Goal: Task Accomplishment & Management: Complete application form

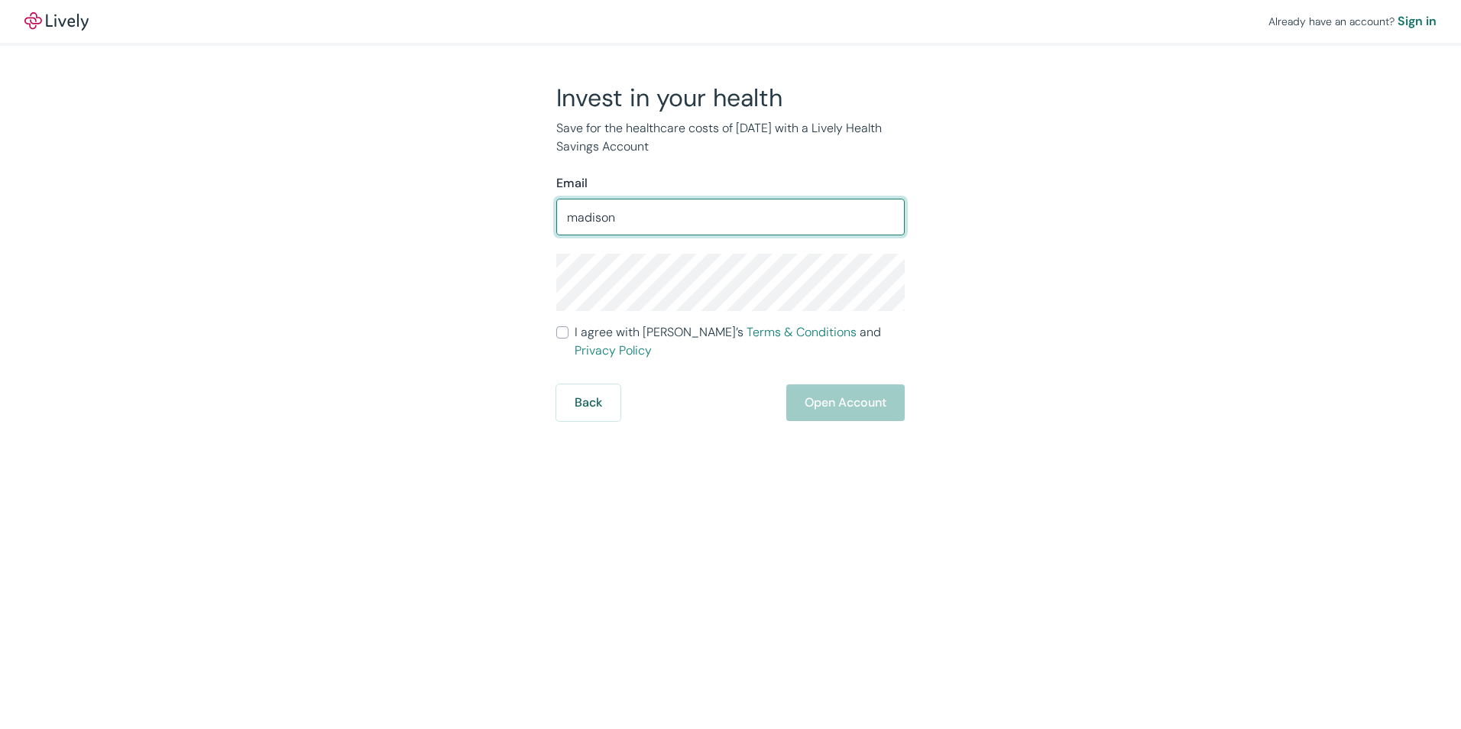
type input "madisoncaldwell852@gmail.com"
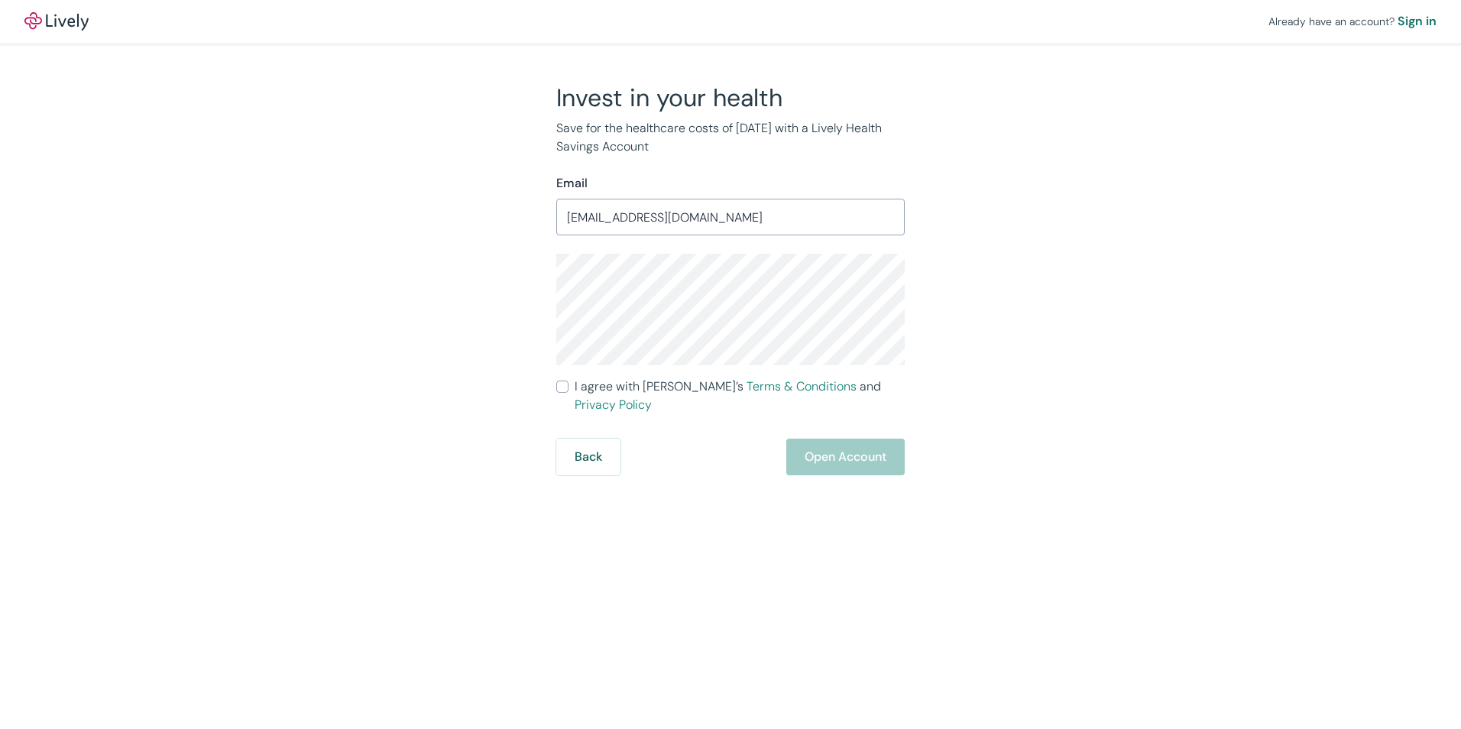
click at [572, 391] on label "I agree with Lively’s Terms & Conditions and Privacy Policy" at bounding box center [730, 395] width 348 height 37
click at [568, 391] on input "I agree with Lively’s Terms & Conditions and Privacy Policy" at bounding box center [562, 386] width 12 height 12
checkbox input "true"
click at [820, 438] on button "Open Account" at bounding box center [845, 456] width 118 height 37
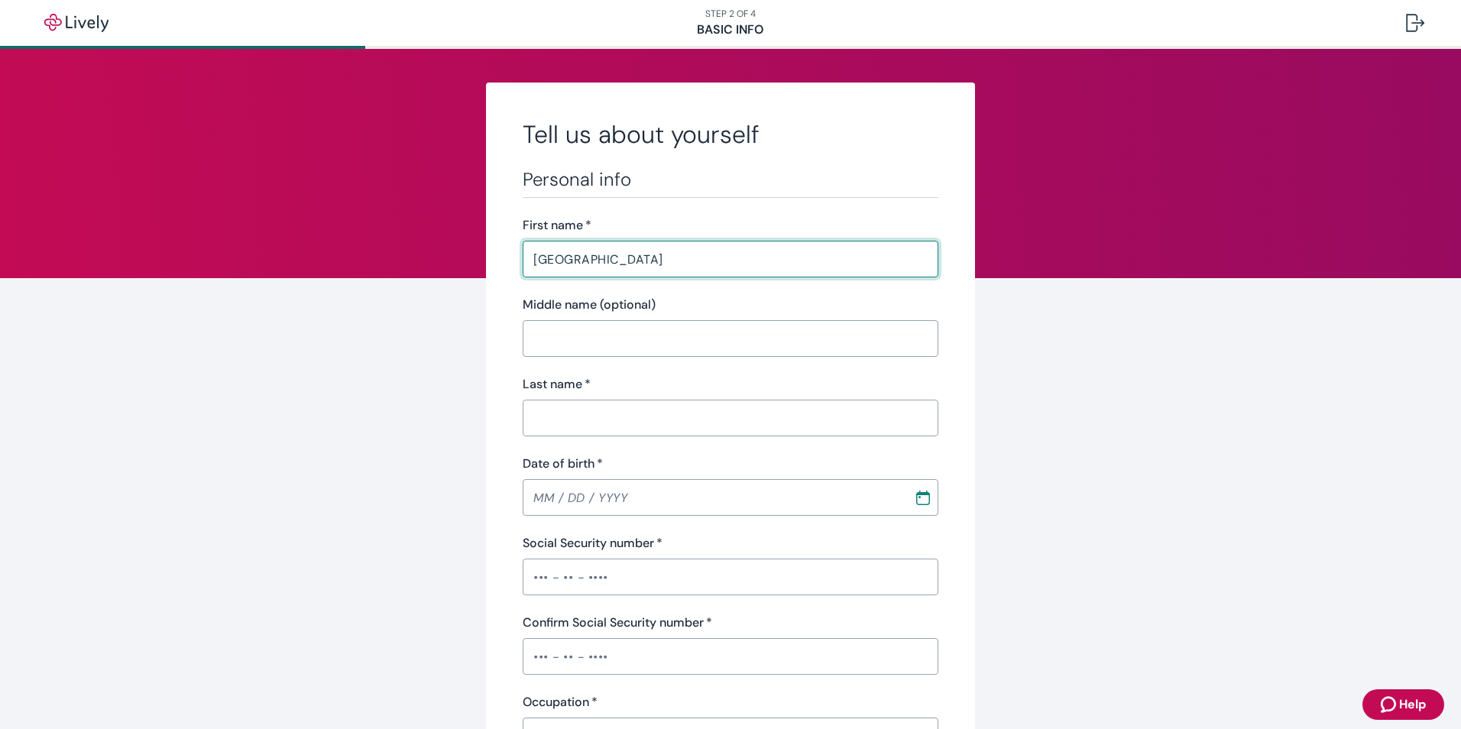
type input "[GEOGRAPHIC_DATA]"
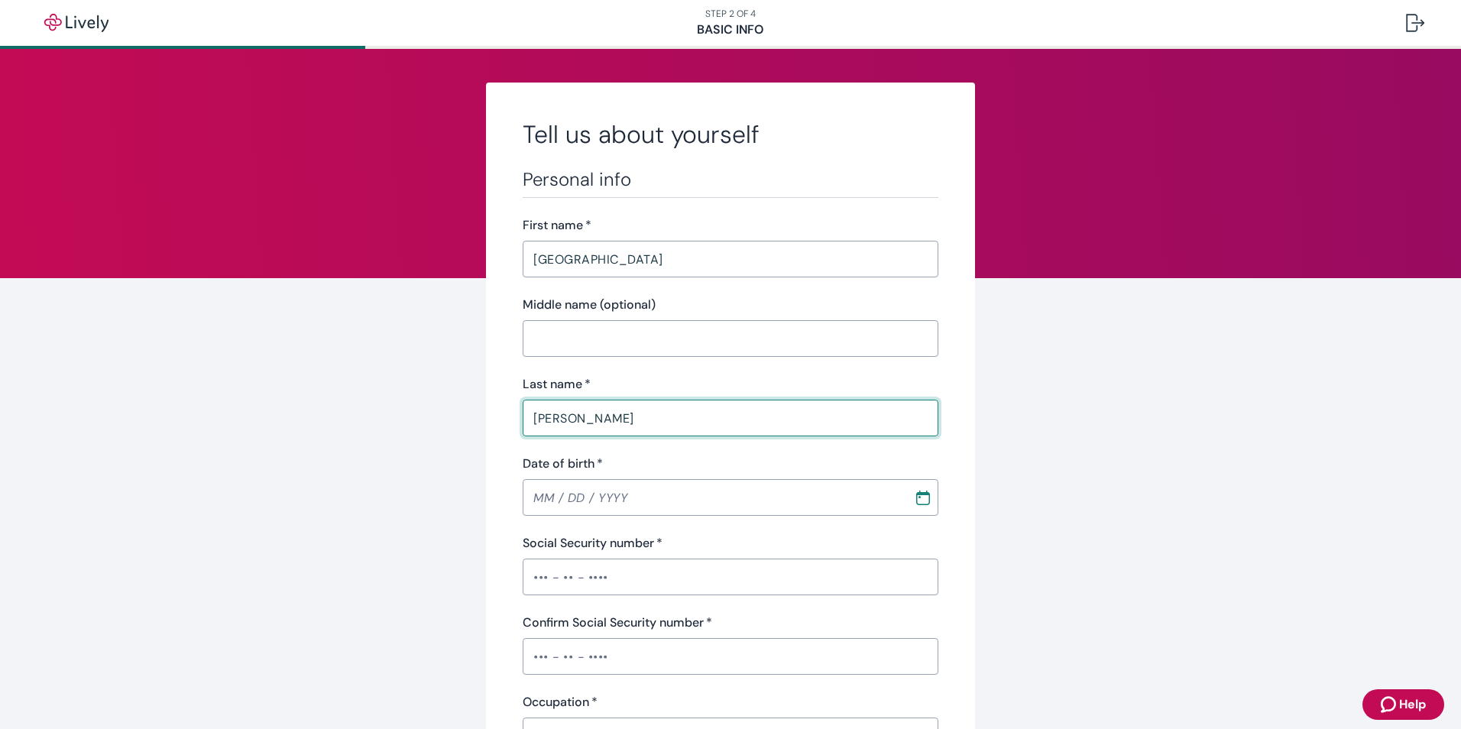
type input "[PERSON_NAME]"
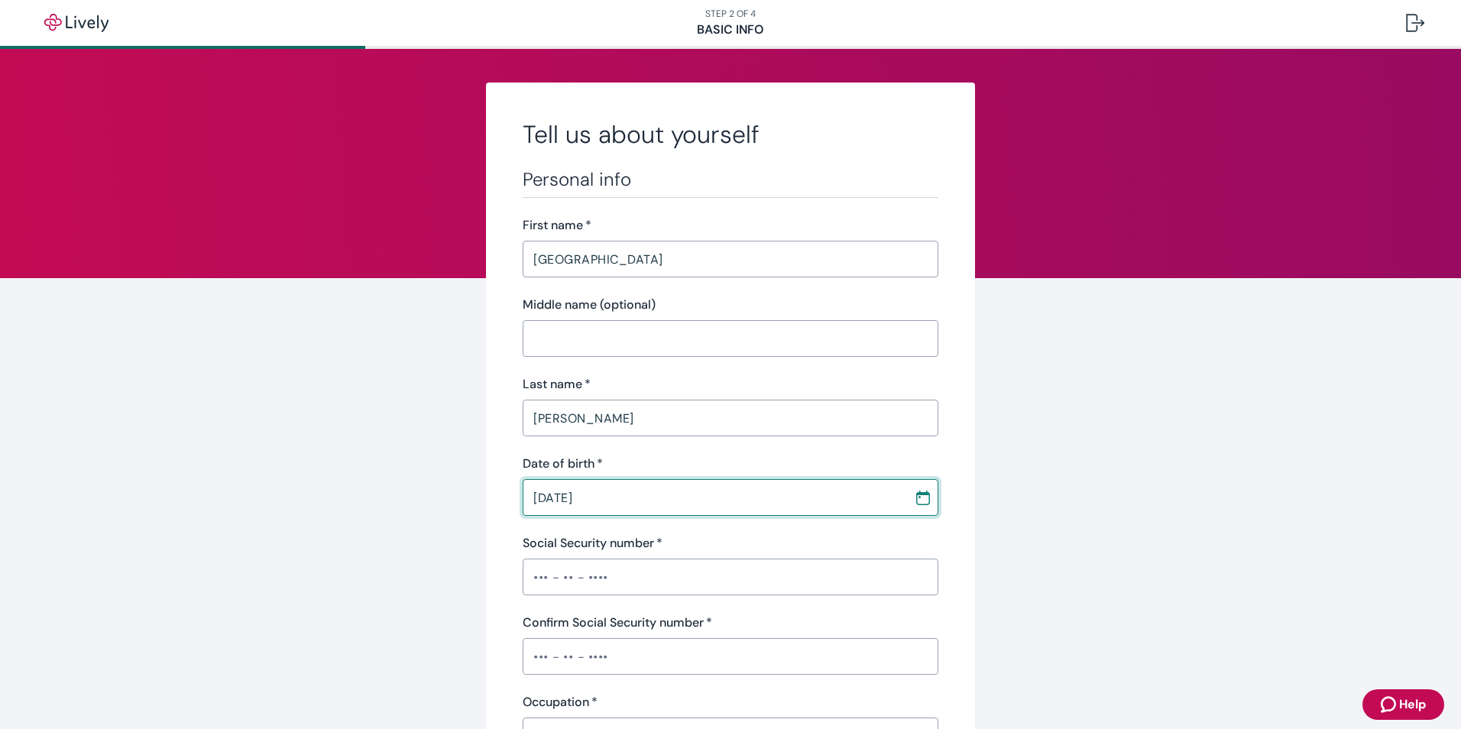
type input "[DATE]"
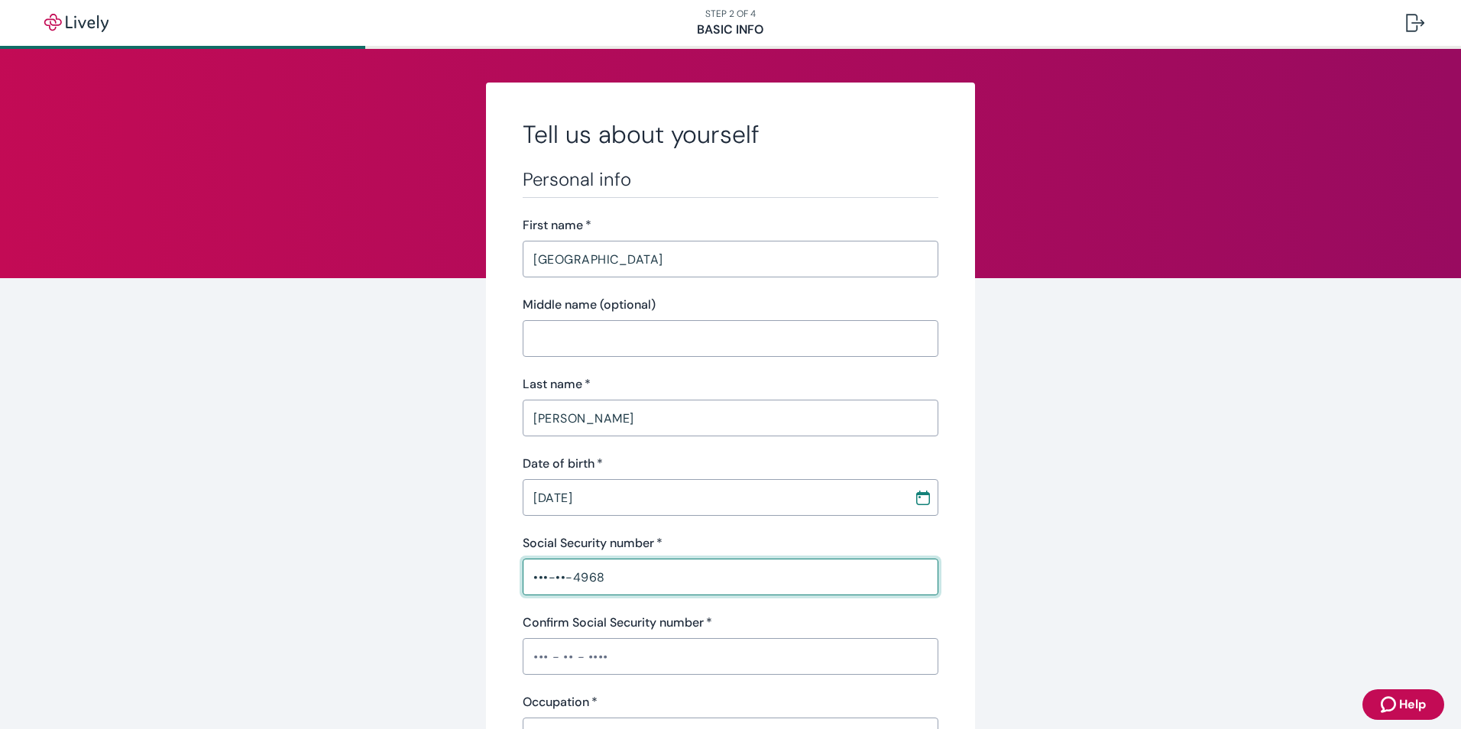
type input "•••-••-4968"
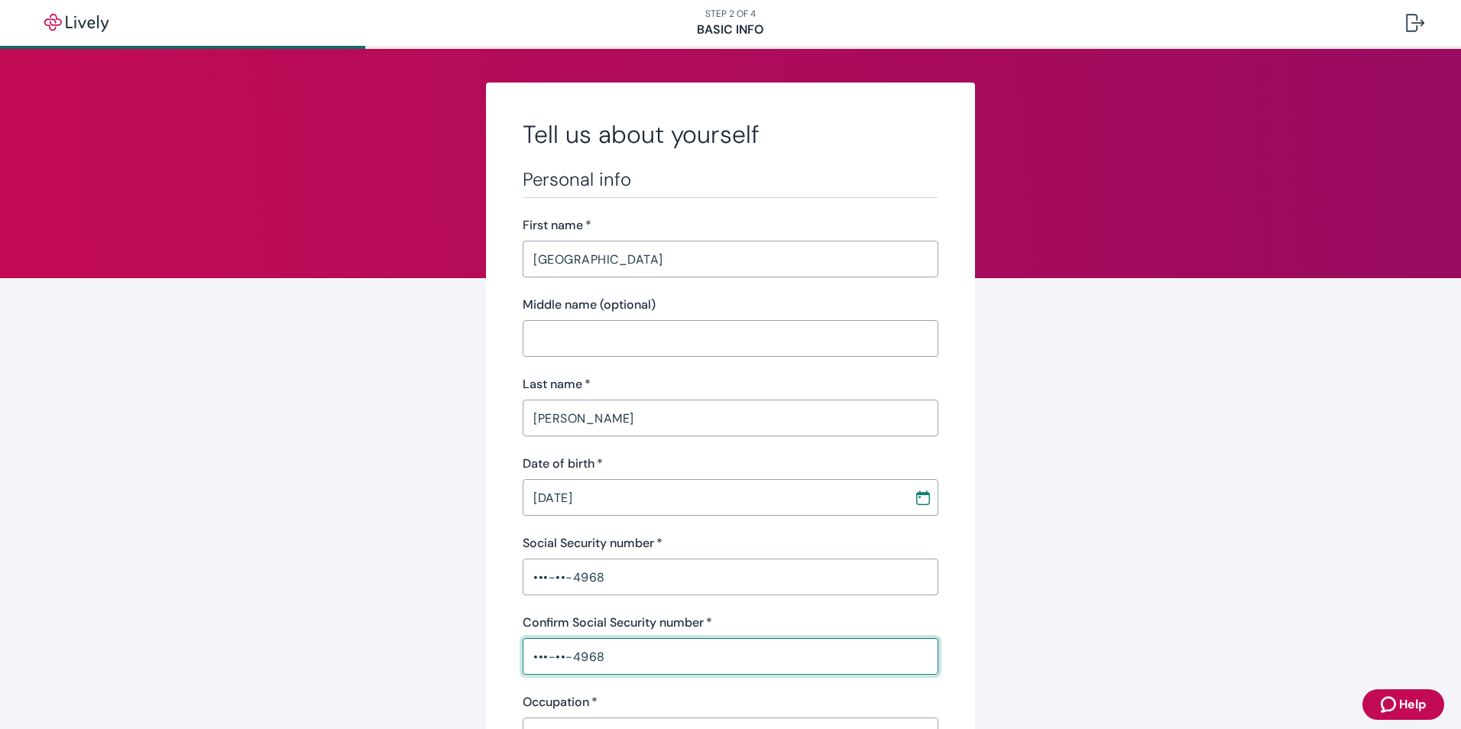
type input "•••-••-4968"
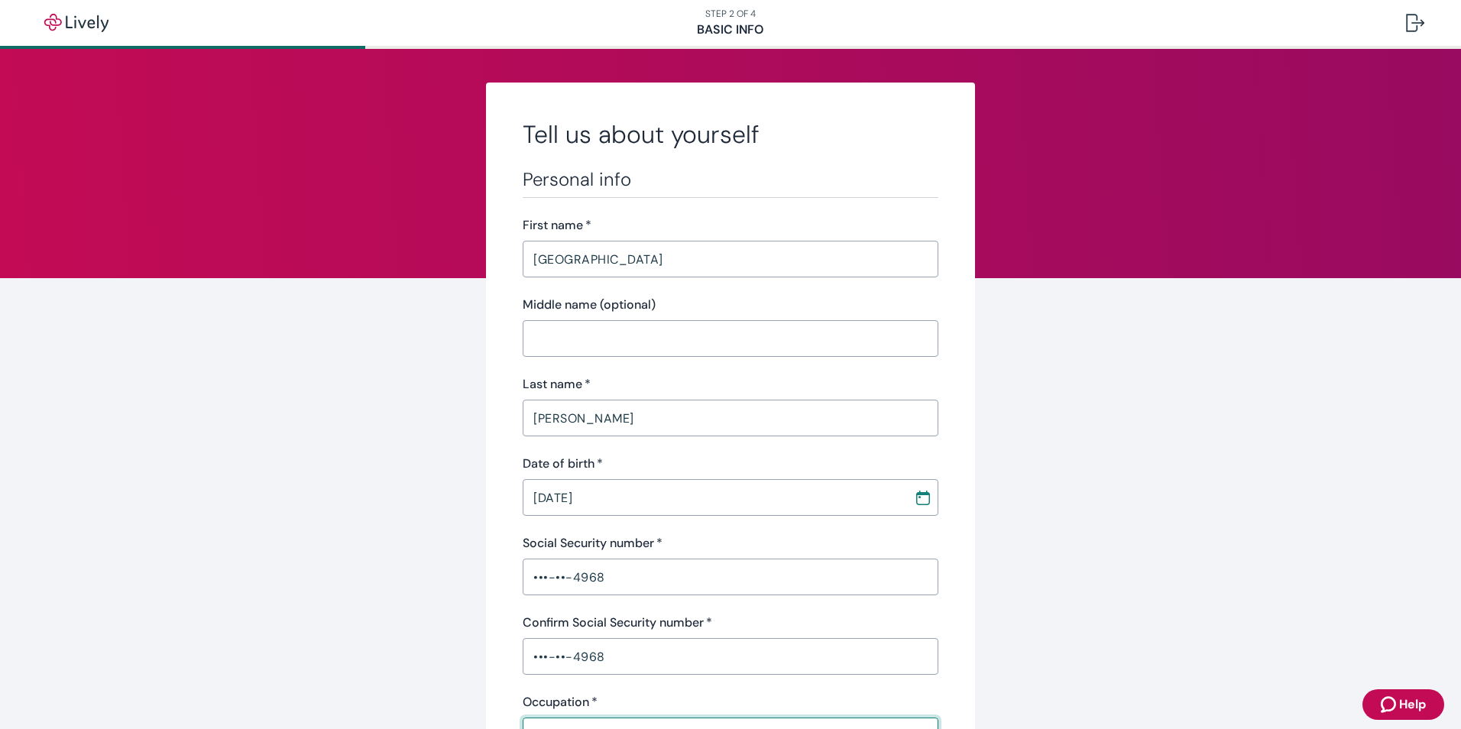
scroll to position [22, 0]
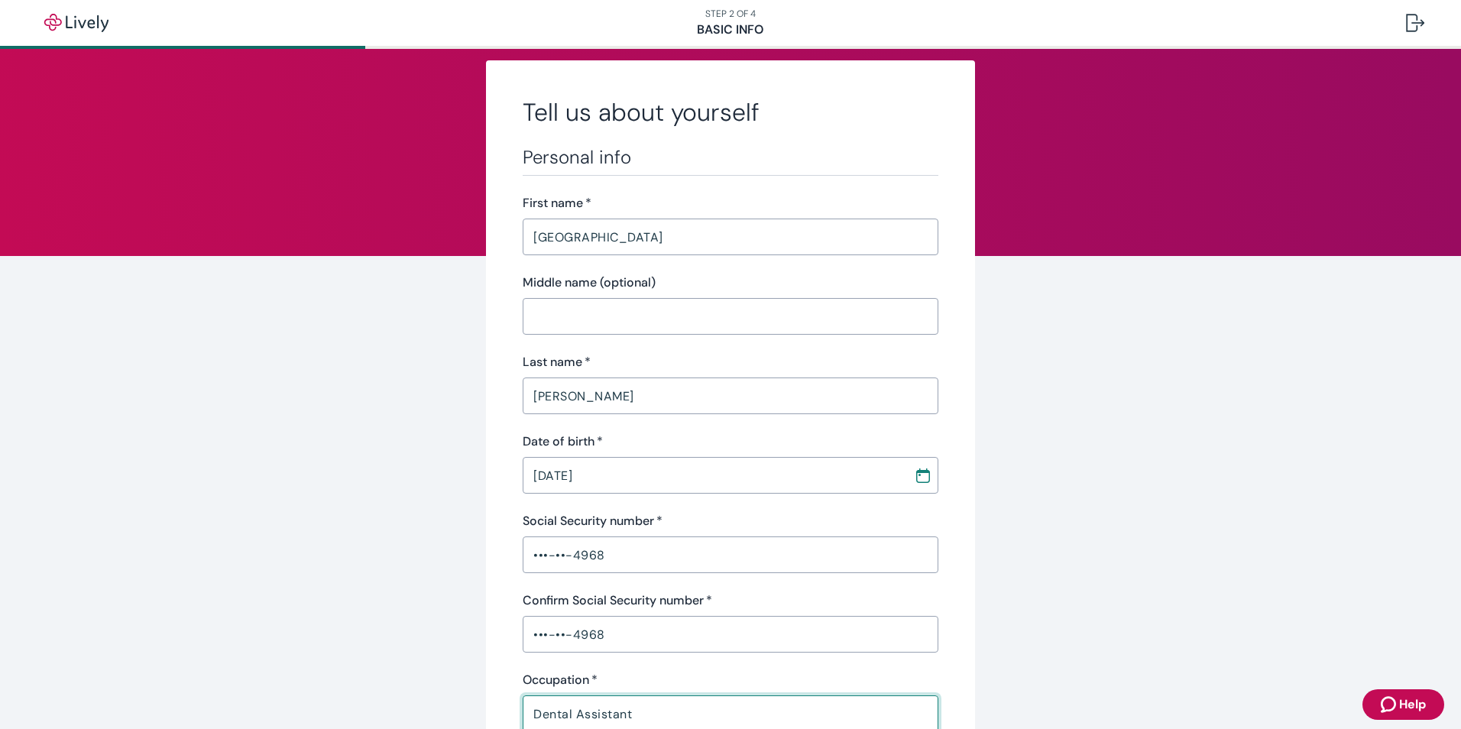
type input "Dental Assistant"
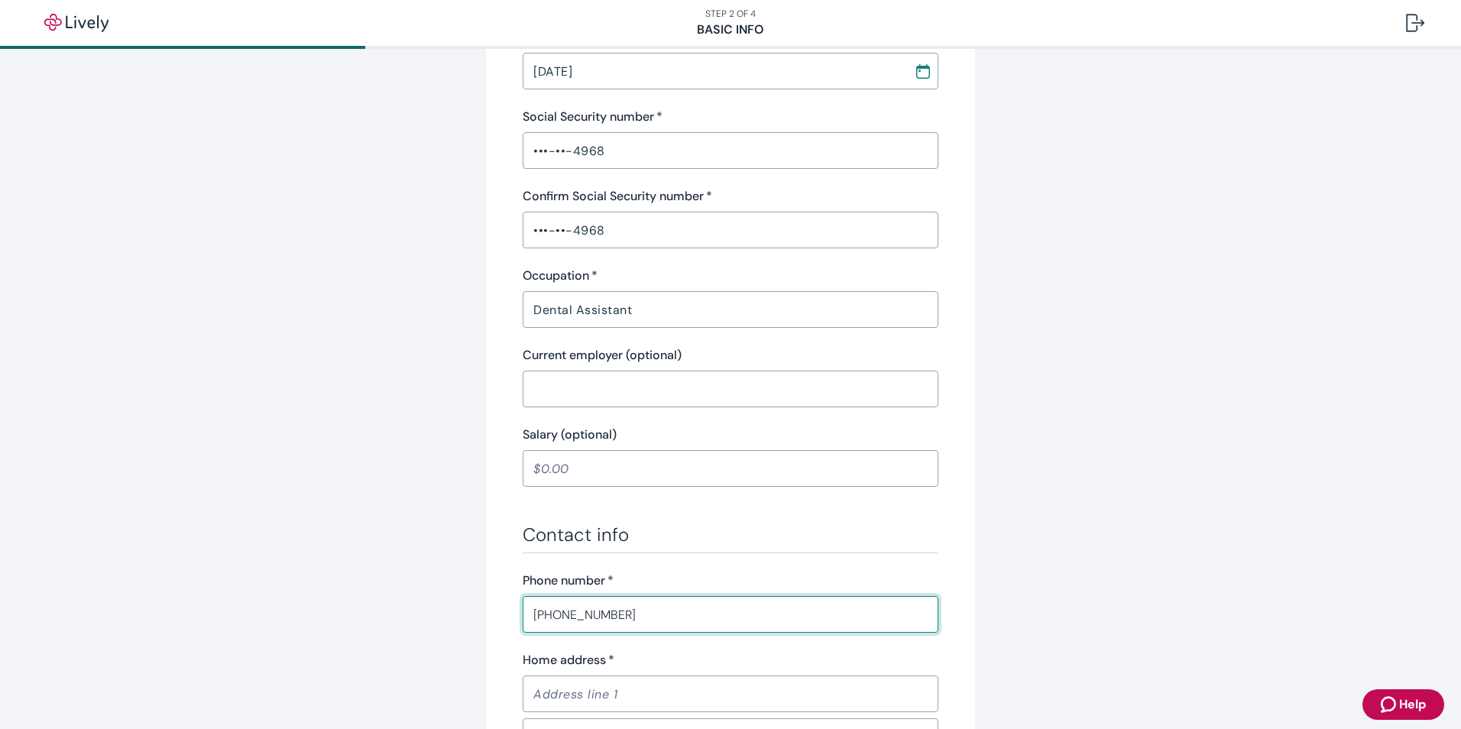
type input "[PHONE_NUMBER]"
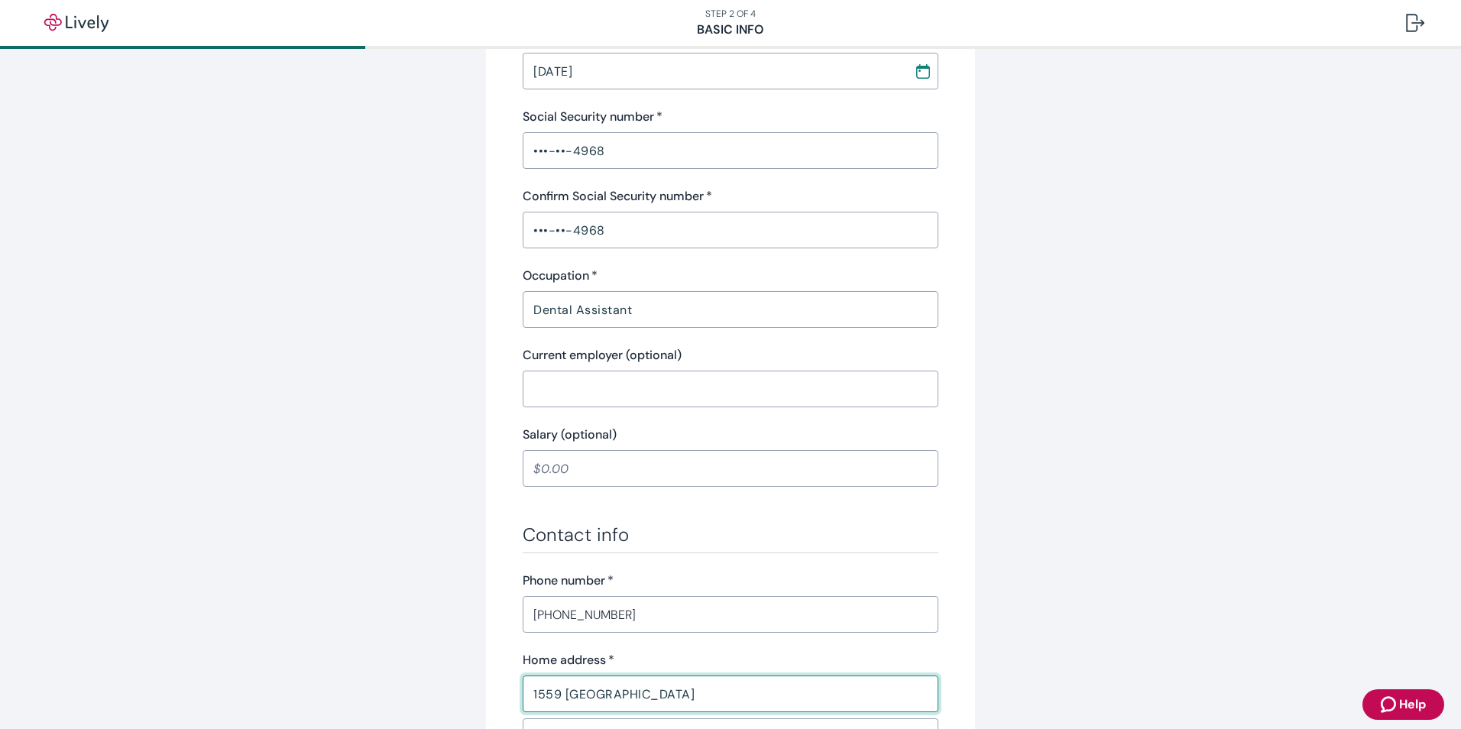
type input "1559 [GEOGRAPHIC_DATA]"
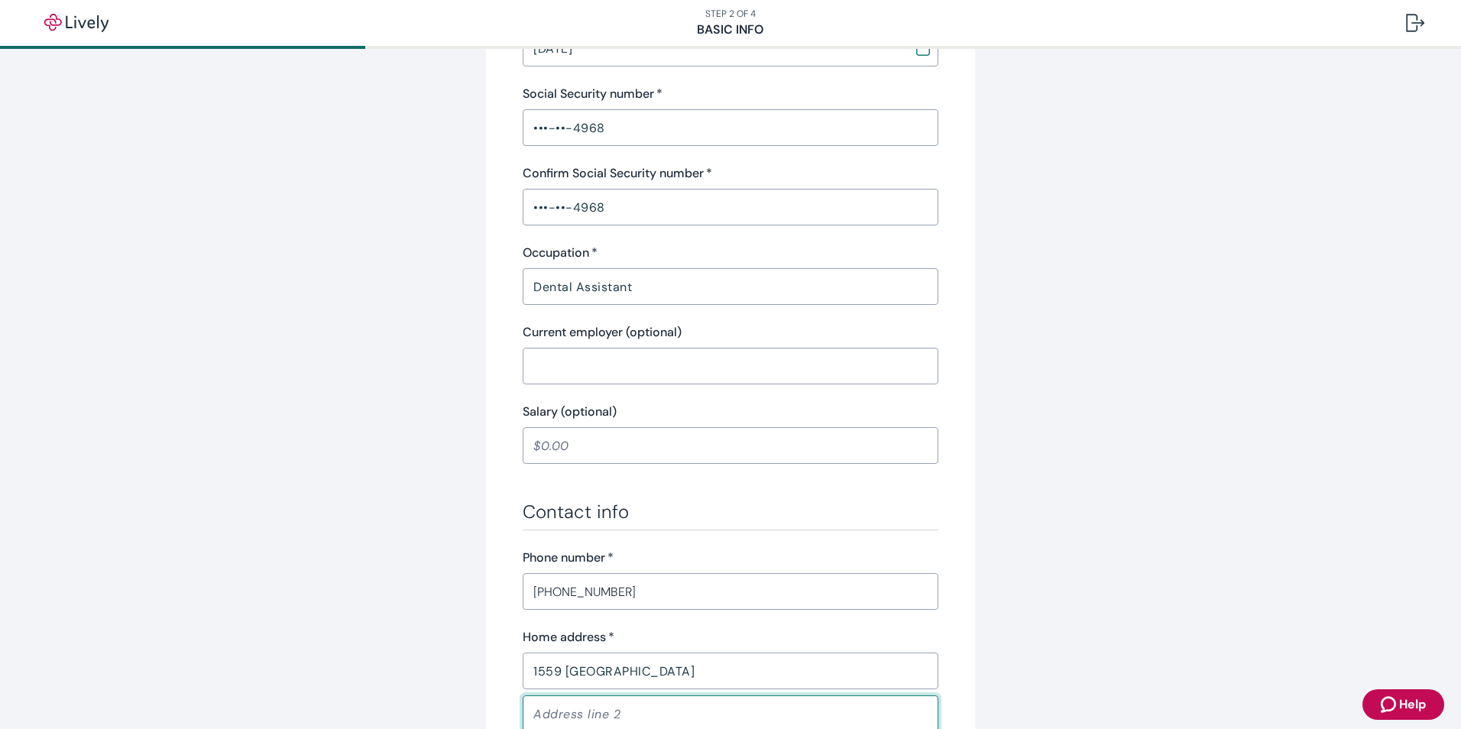
scroll to position [853, 0]
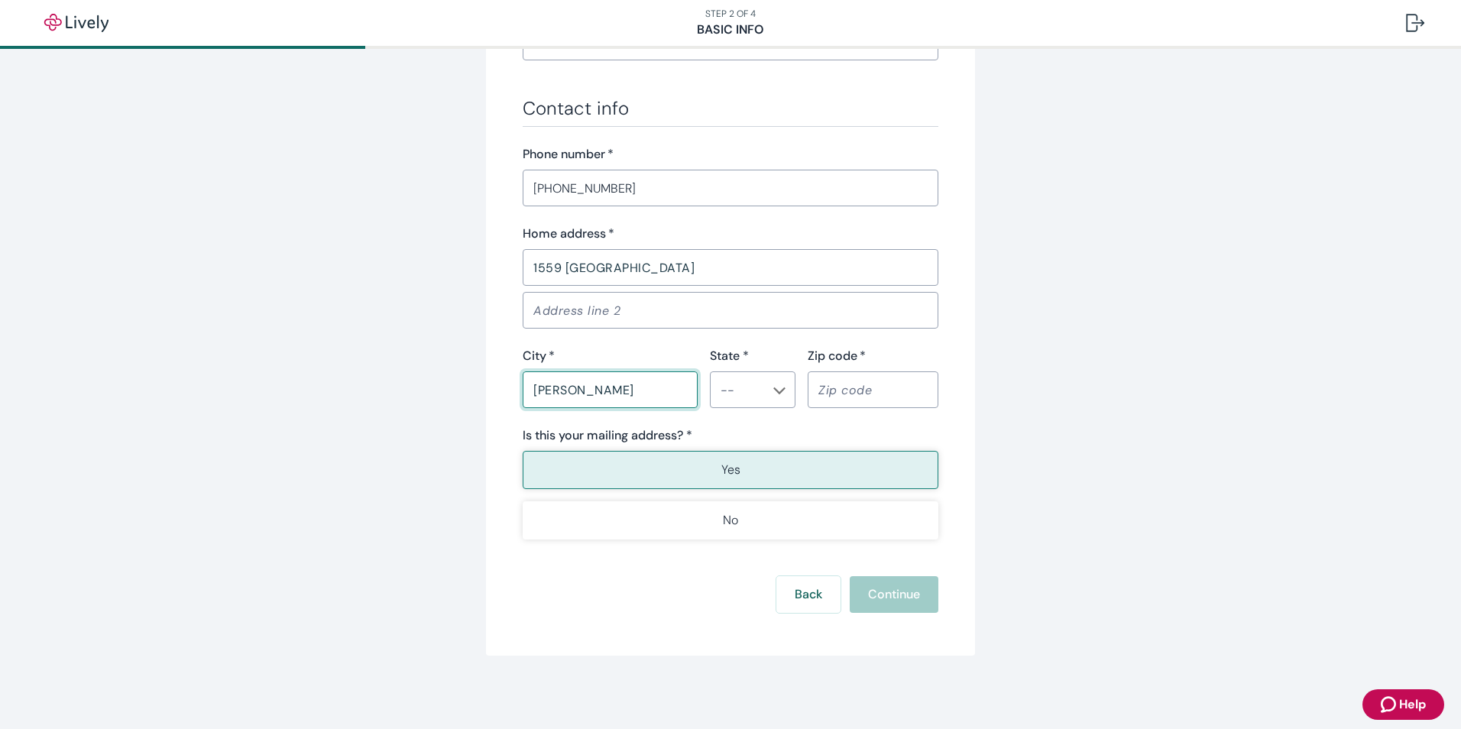
type input "[PERSON_NAME]"
type input "OR"
type input "97756"
type button "true"
click at [777, 460] on button "Yes" at bounding box center [731, 470] width 416 height 38
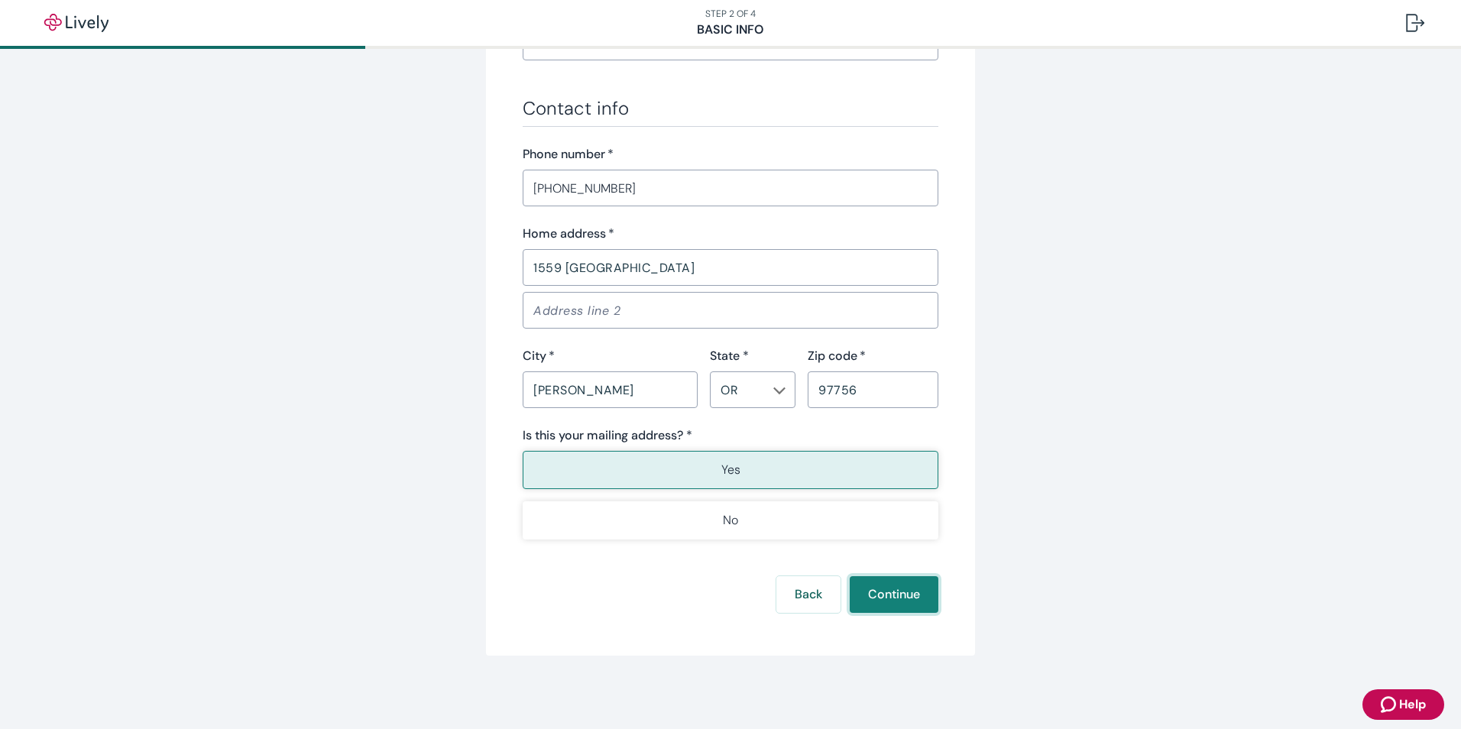
click at [862, 594] on button "Continue" at bounding box center [893, 594] width 89 height 37
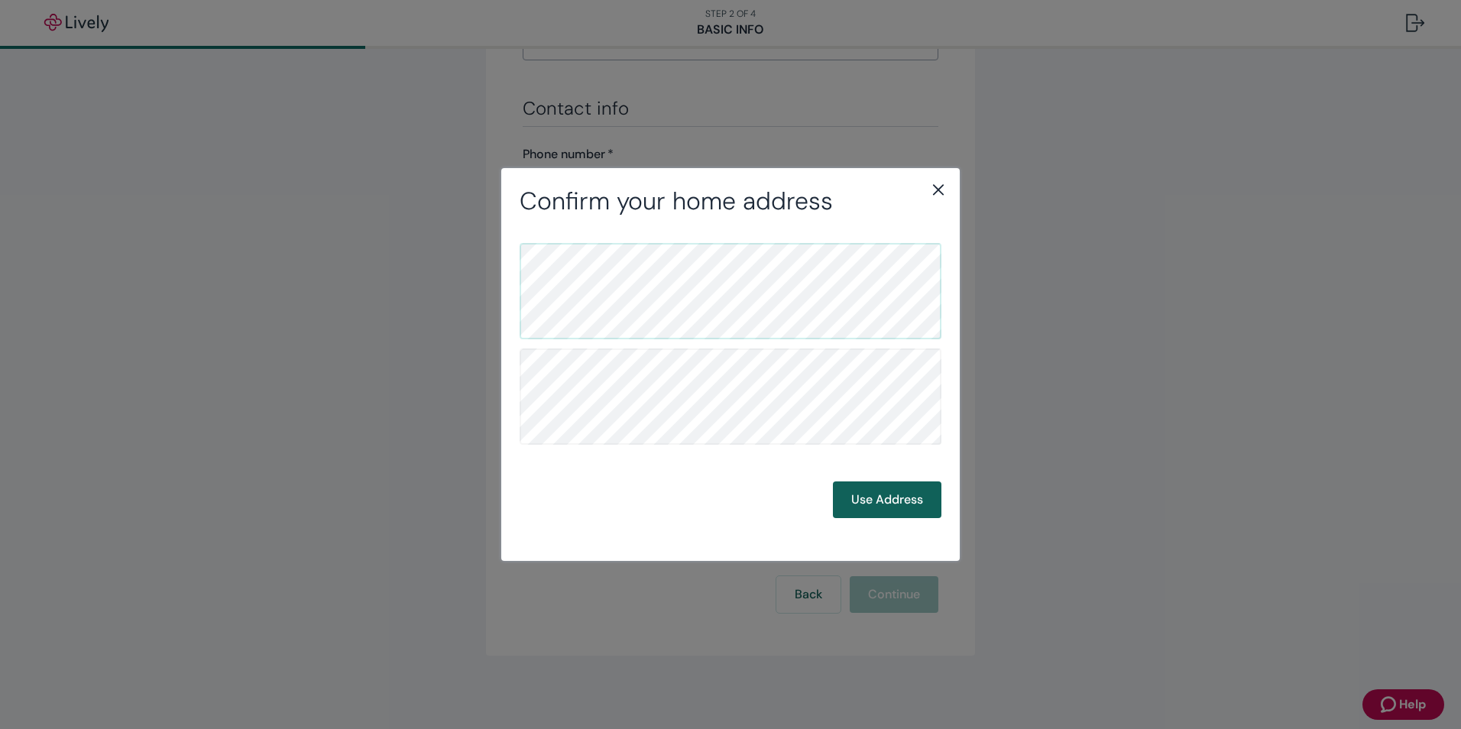
click at [852, 510] on button "Use Address" at bounding box center [887, 499] width 108 height 37
click at [845, 503] on button "Use Address" at bounding box center [887, 499] width 108 height 37
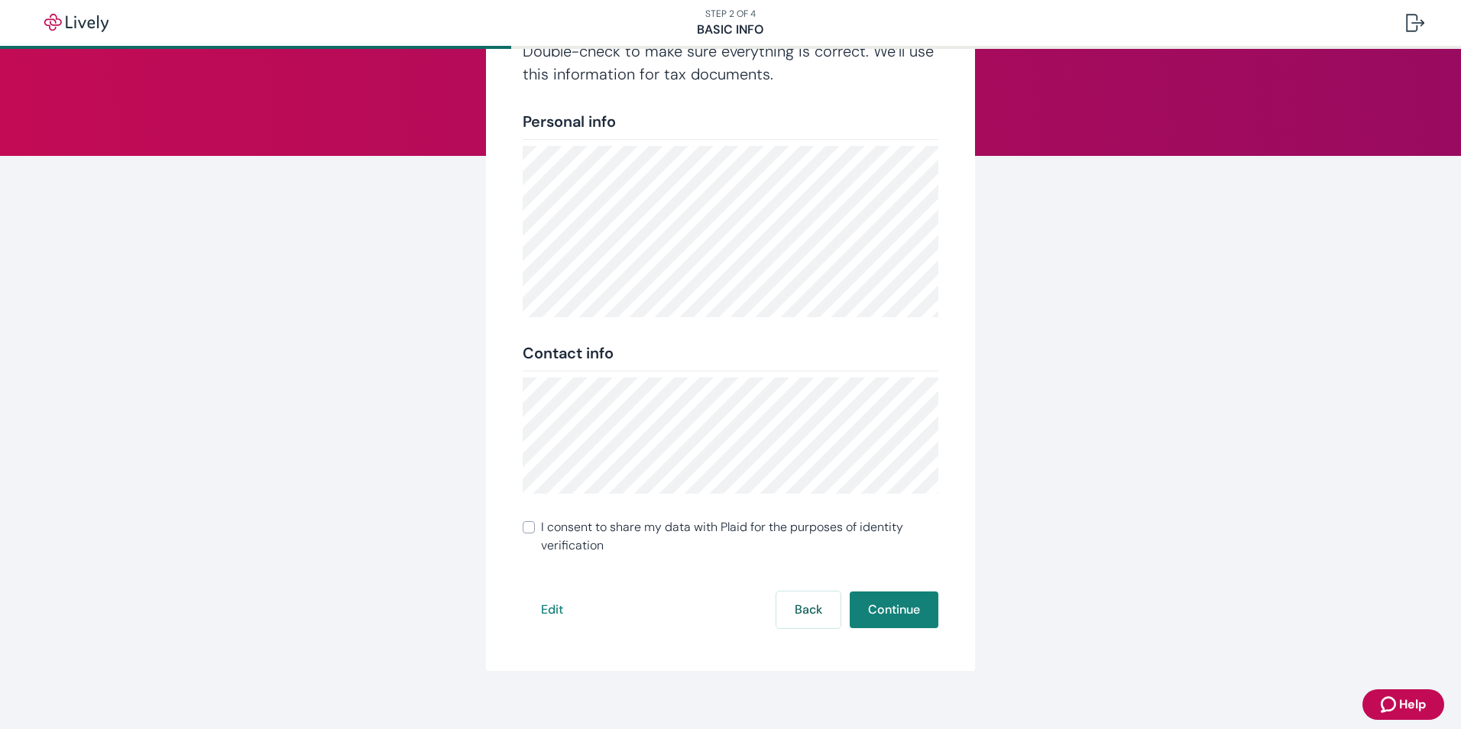
scroll to position [138, 0]
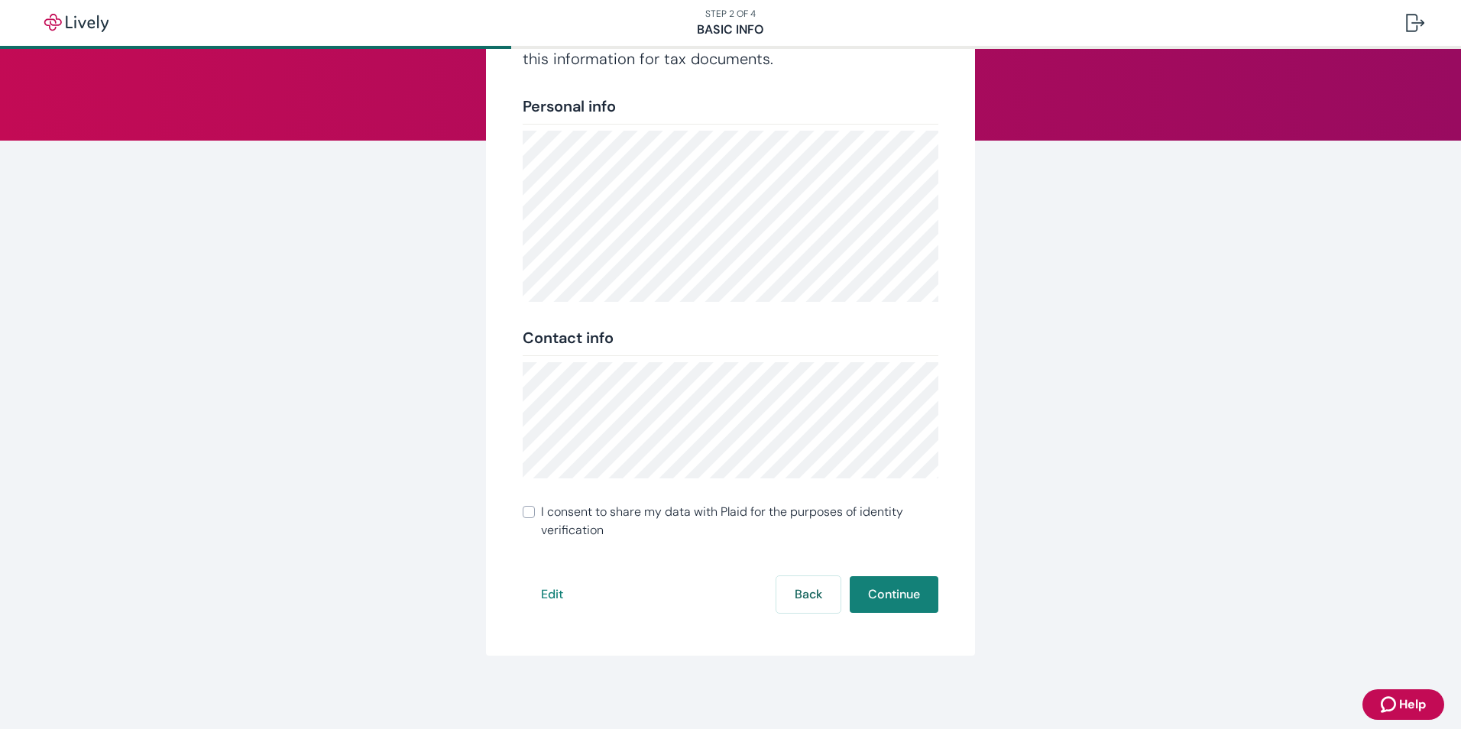
click at [541, 513] on span "I consent to share my data with Plaid for the purposes of identity verification" at bounding box center [739, 521] width 397 height 37
click at [535, 513] on input "I consent to share my data with Plaid for the purposes of identity verification" at bounding box center [529, 512] width 12 height 12
checkbox input "true"
click at [897, 588] on button "Continue" at bounding box center [893, 594] width 89 height 37
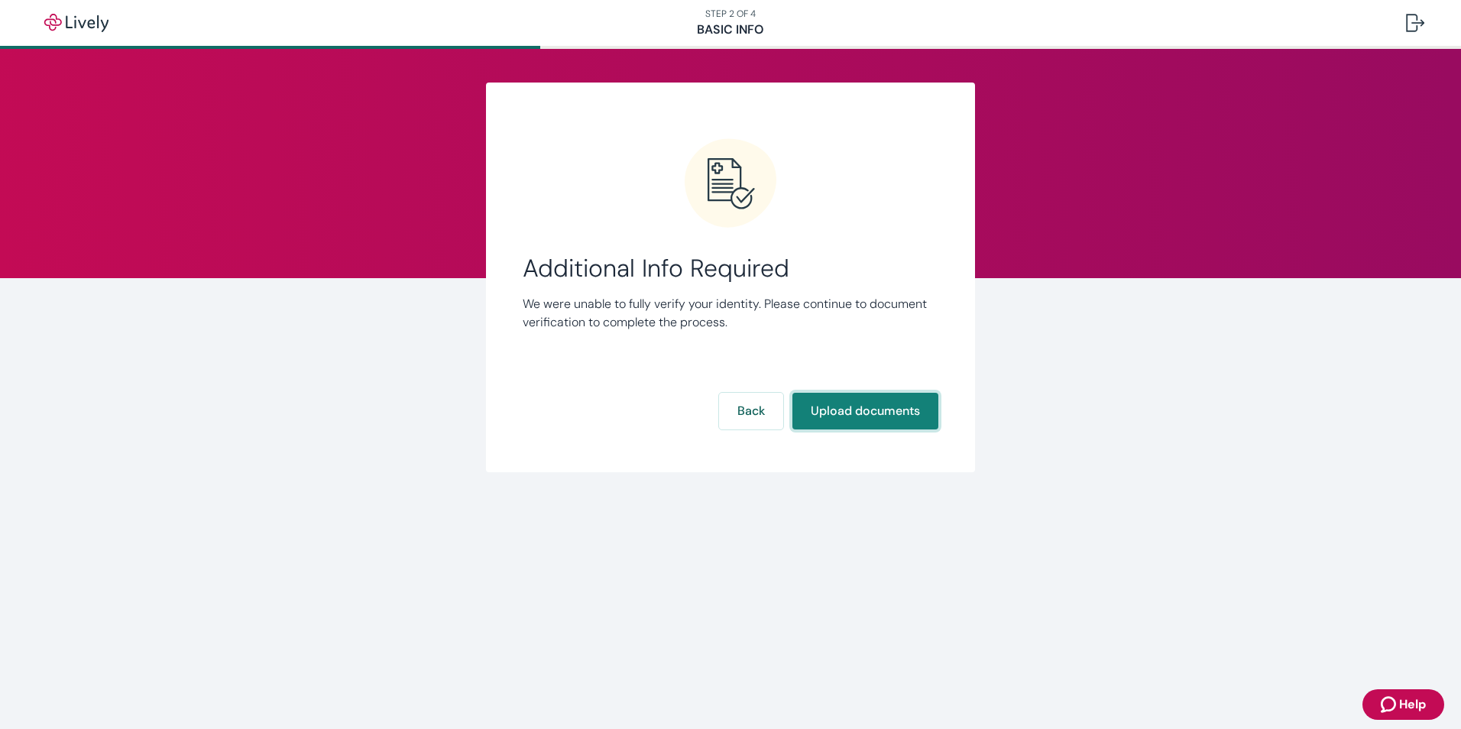
click at [864, 421] on button "Upload documents" at bounding box center [865, 411] width 146 height 37
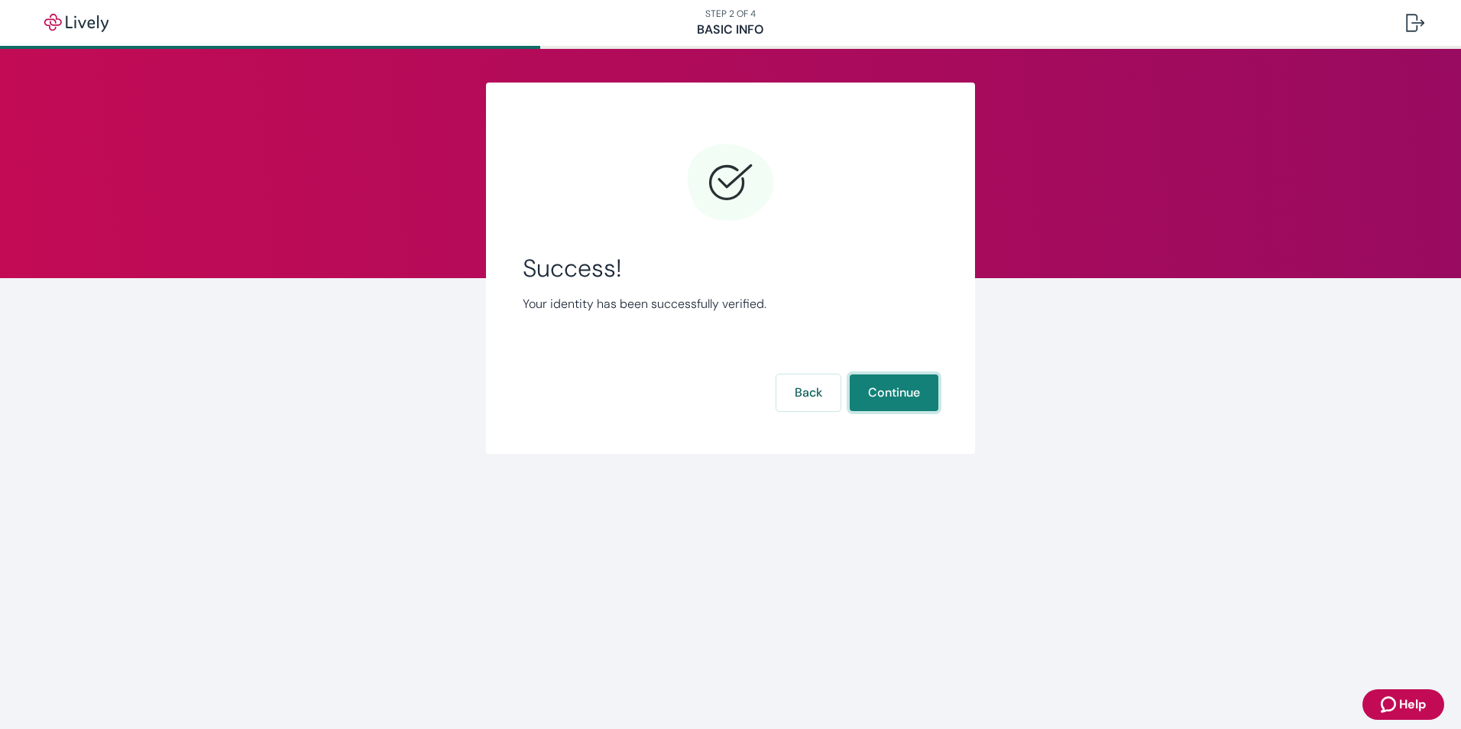
click at [880, 392] on button "Continue" at bounding box center [893, 392] width 89 height 37
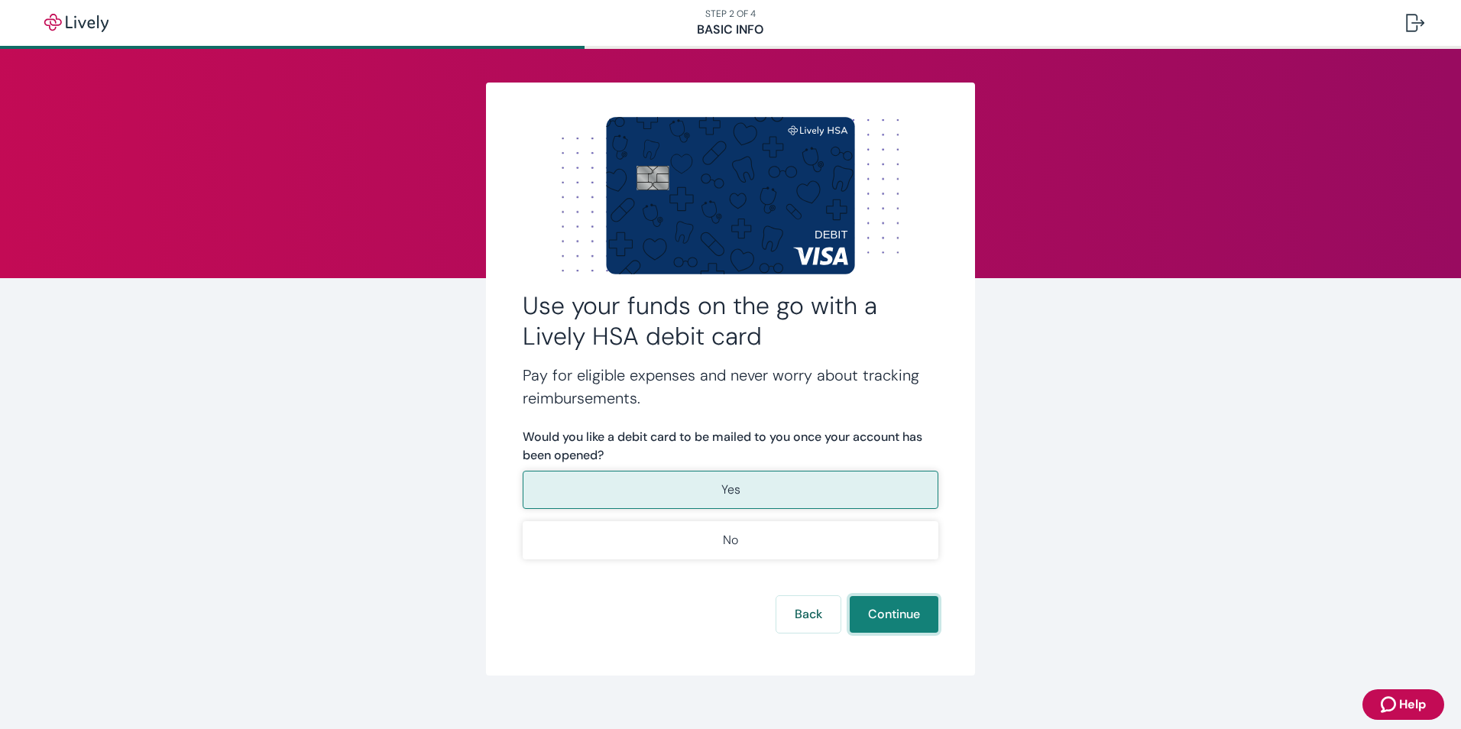
click at [897, 613] on button "Continue" at bounding box center [893, 614] width 89 height 37
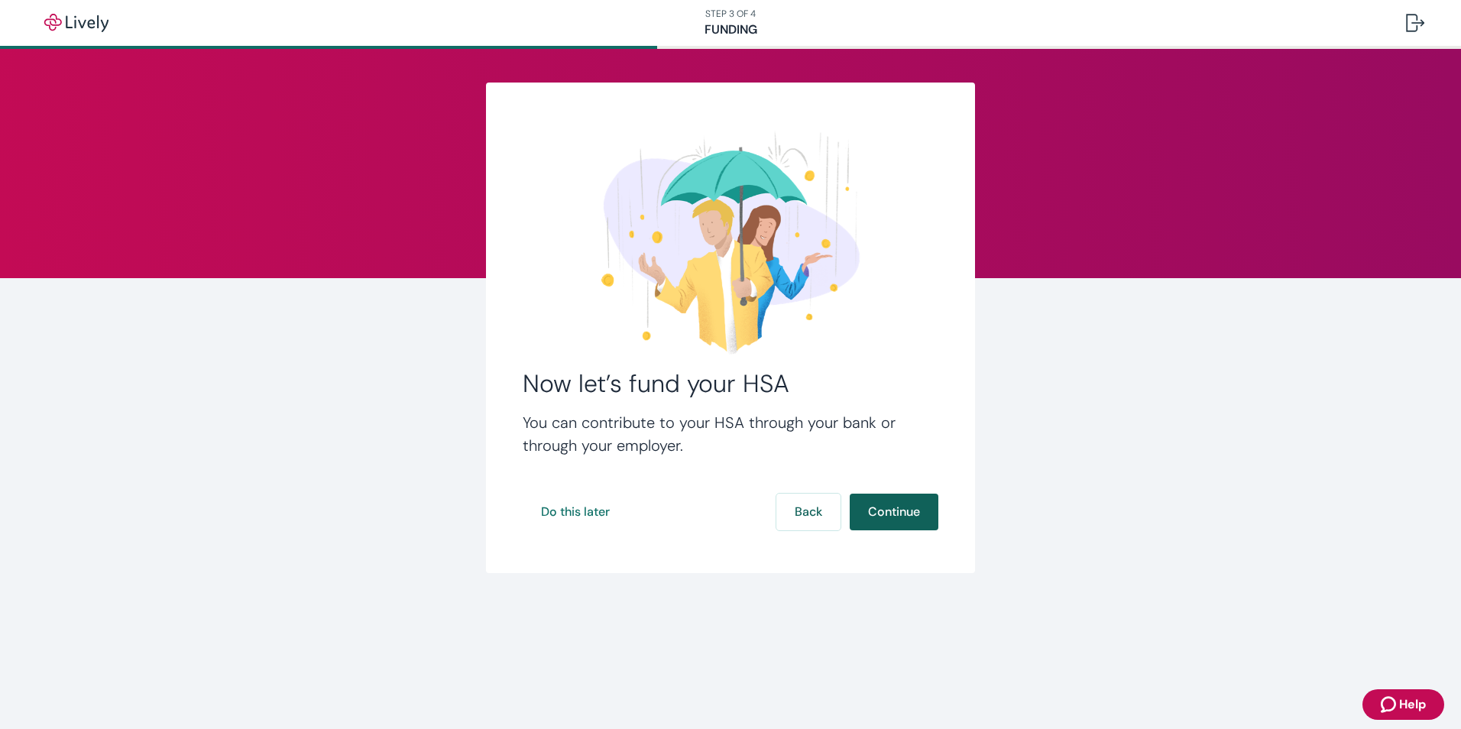
click at [908, 504] on button "Continue" at bounding box center [893, 511] width 89 height 37
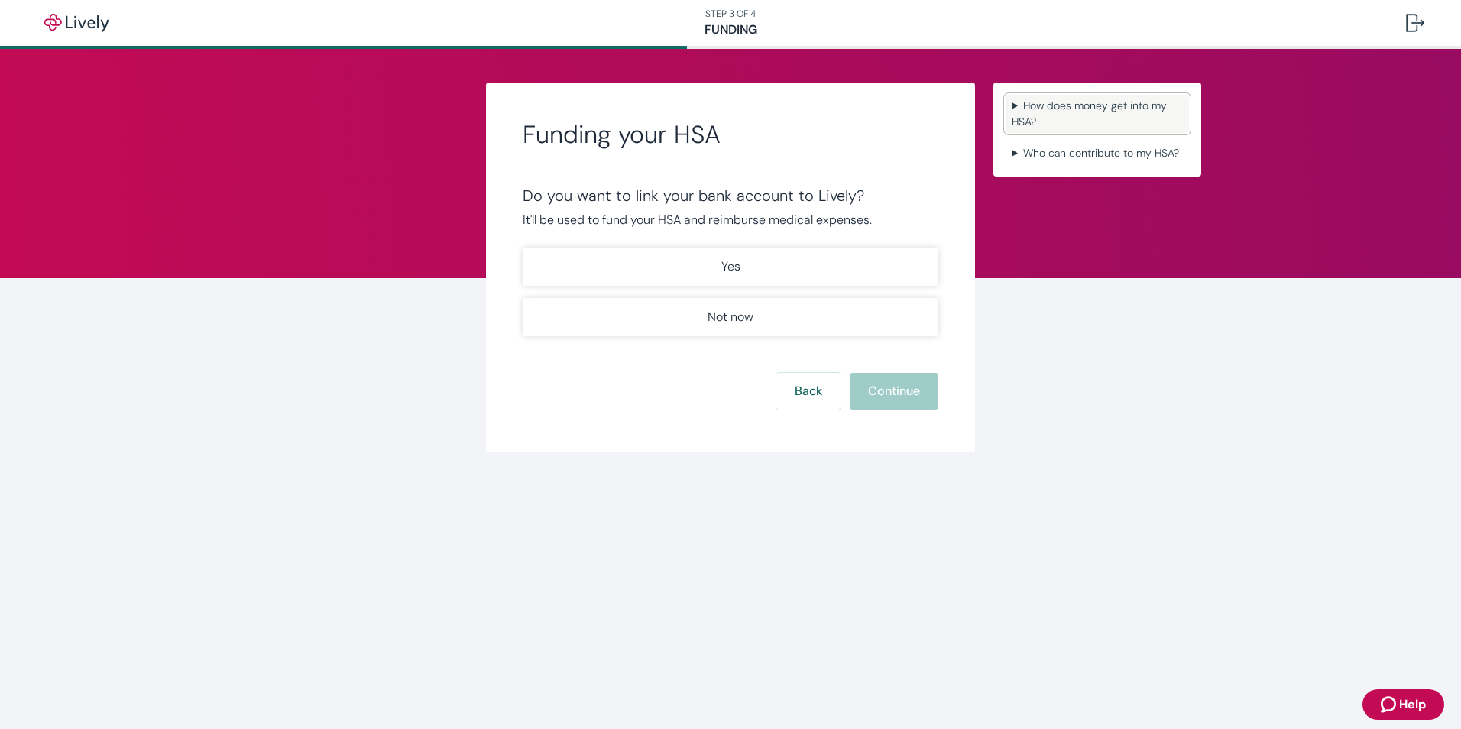
click at [1150, 105] on summary "How does money get into my HSA?" at bounding box center [1096, 114] width 183 height 38
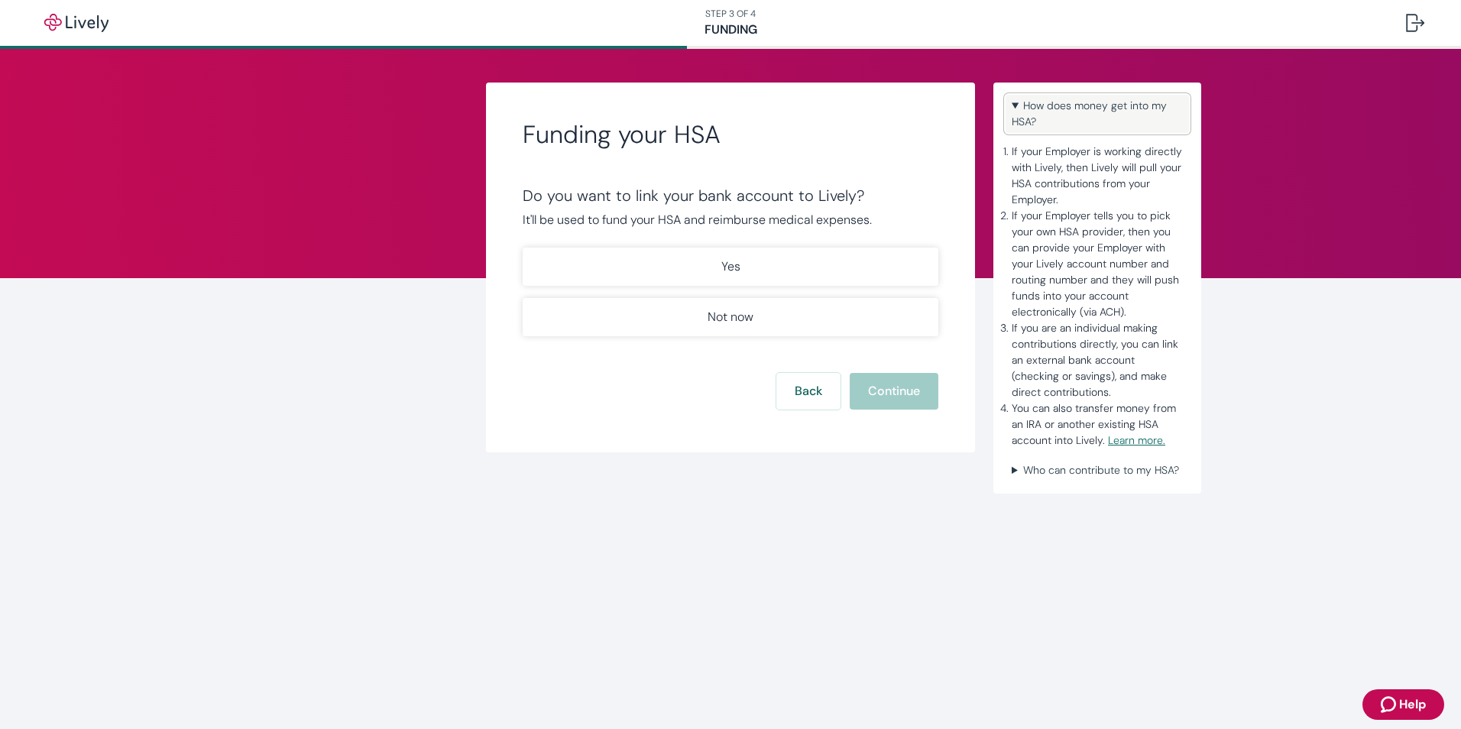
click at [1082, 106] on summary "How does money get into my HSA?" at bounding box center [1096, 114] width 183 height 38
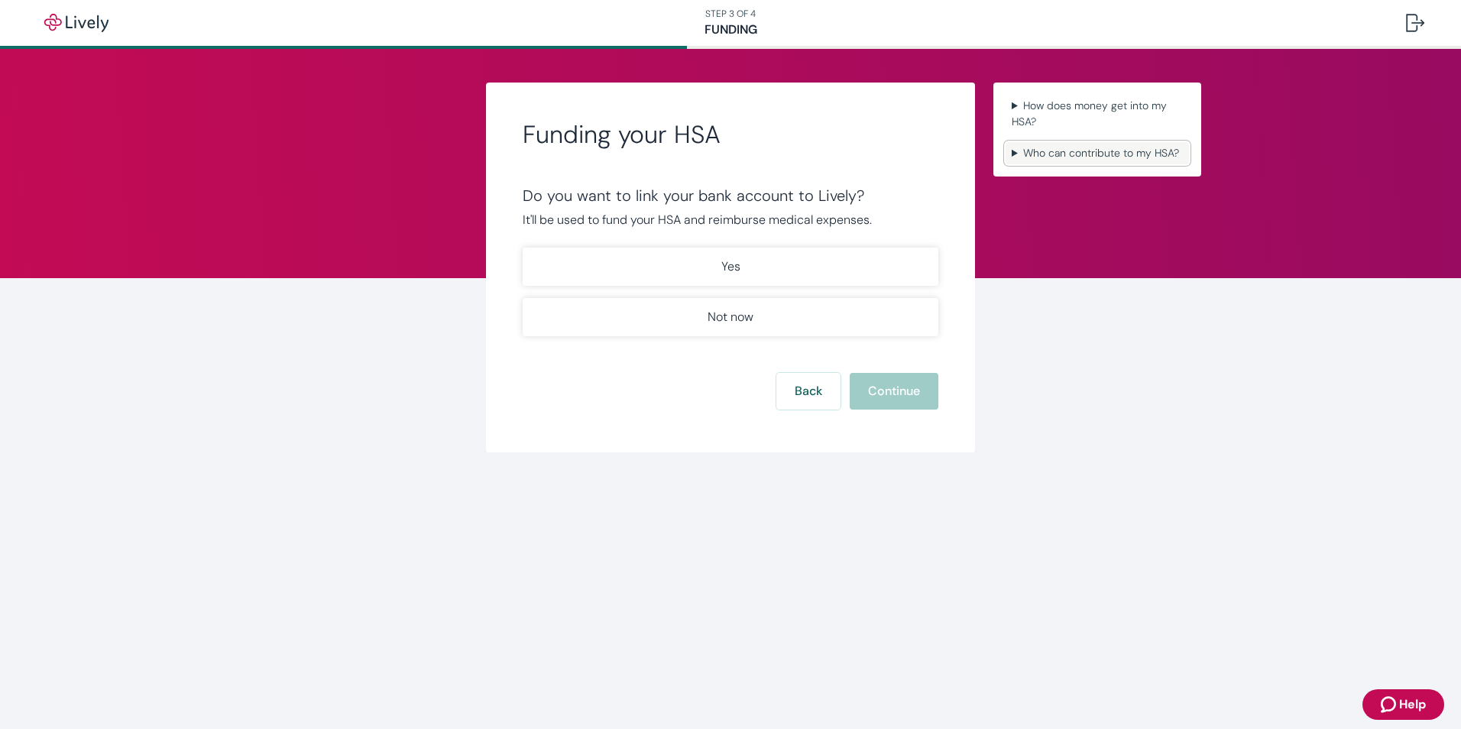
click at [1085, 160] on summary "Who can contribute to my HSA?" at bounding box center [1096, 153] width 183 height 22
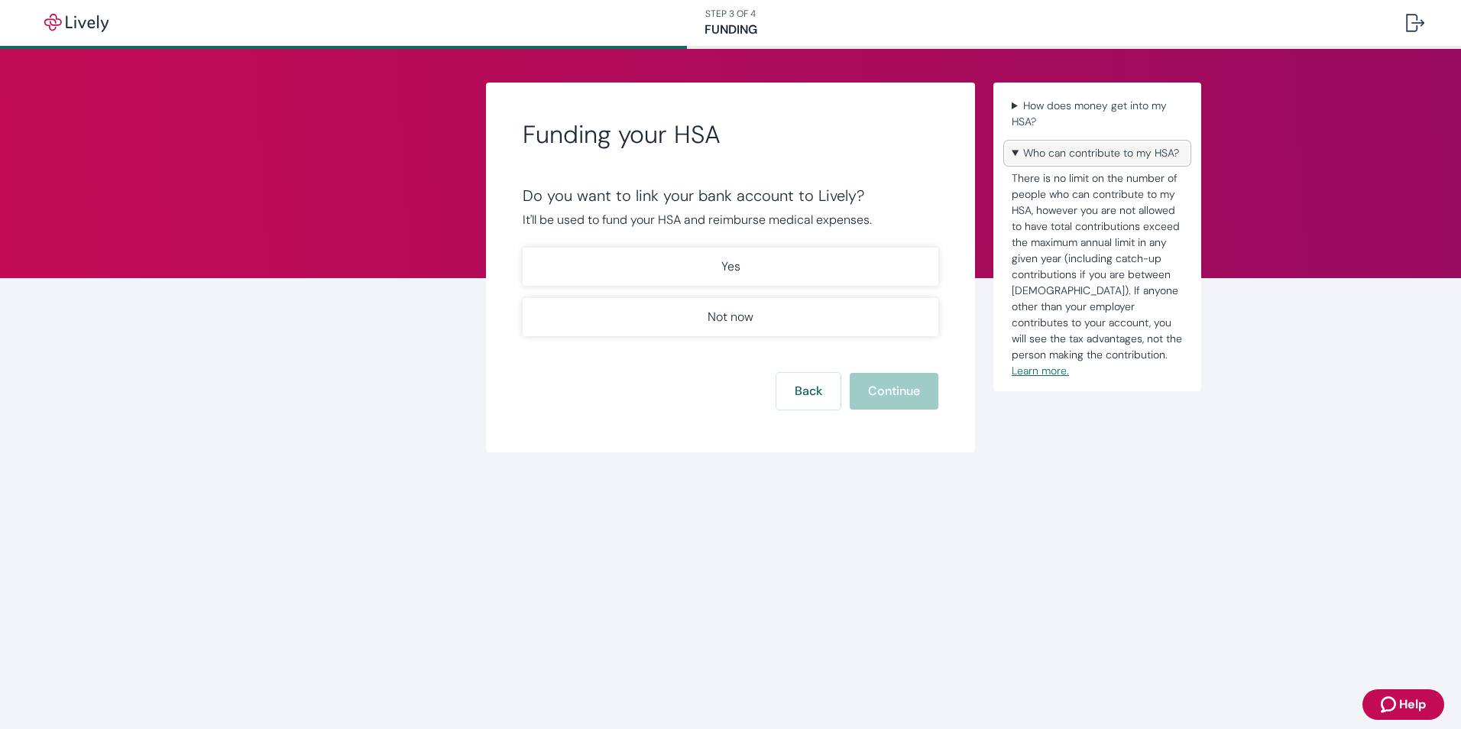
click at [1085, 160] on summary "Who can contribute to my HSA?" at bounding box center [1096, 153] width 183 height 22
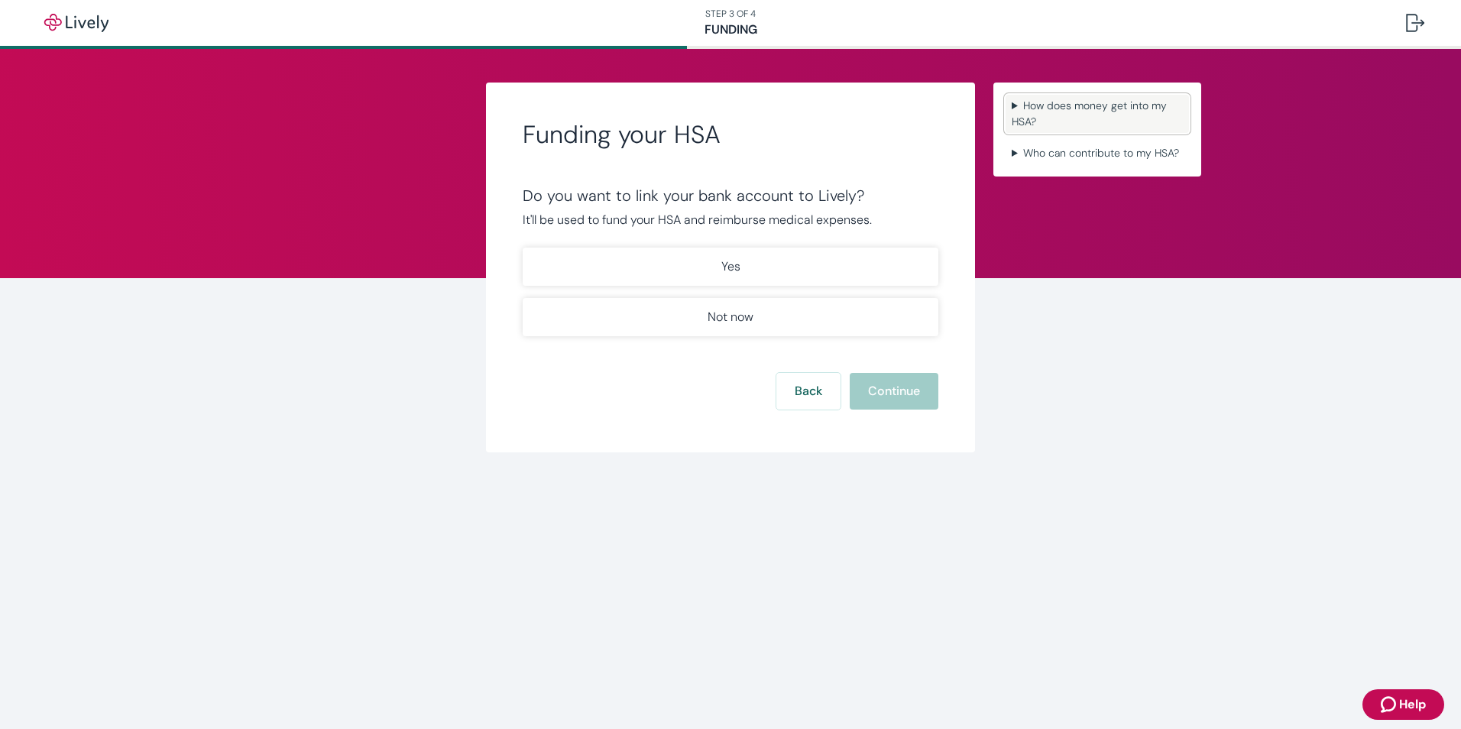
click at [1085, 99] on summary "How does money get into my HSA?" at bounding box center [1096, 114] width 183 height 38
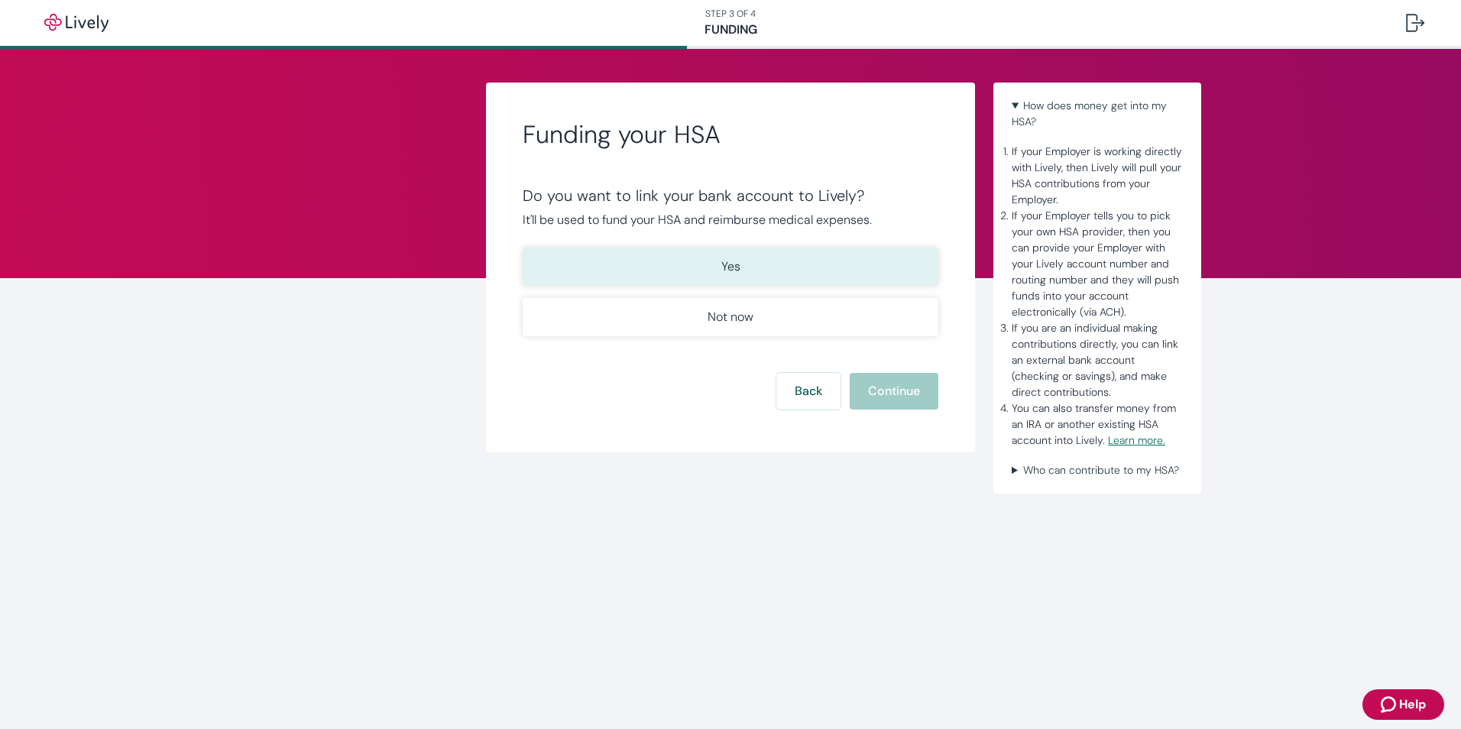
click at [843, 278] on button "Yes" at bounding box center [731, 267] width 416 height 38
click at [899, 396] on button "Continue" at bounding box center [893, 391] width 89 height 37
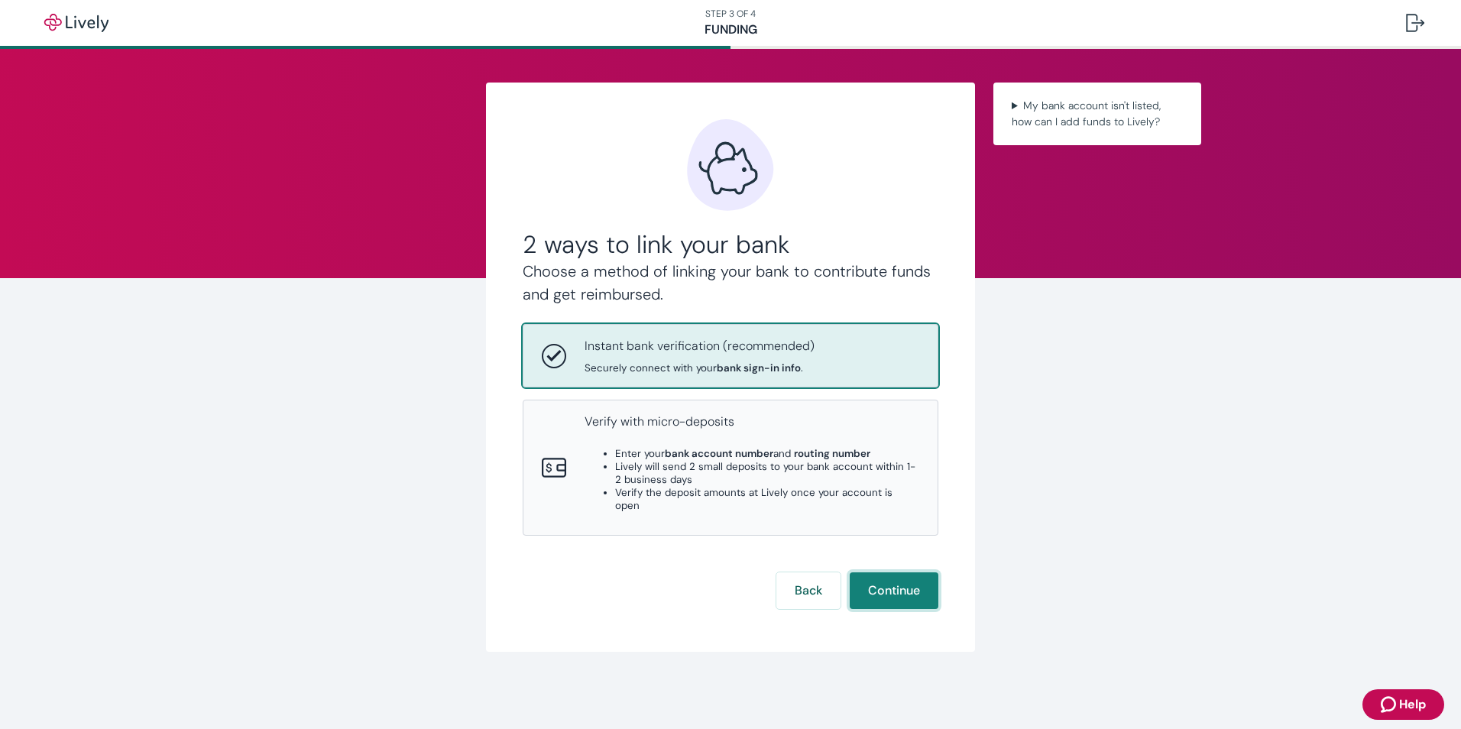
click at [895, 579] on button "Continue" at bounding box center [893, 590] width 89 height 37
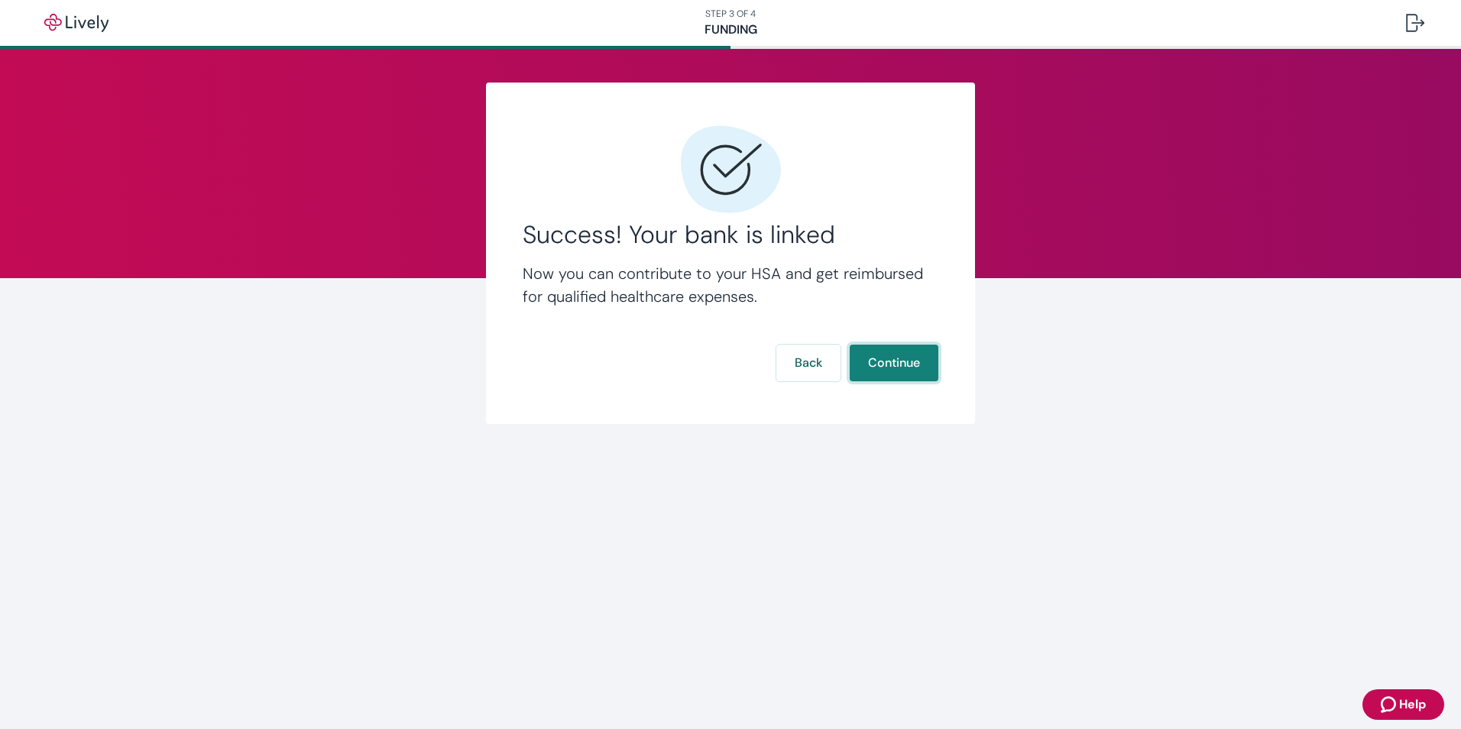
click at [931, 366] on button "Continue" at bounding box center [893, 363] width 89 height 37
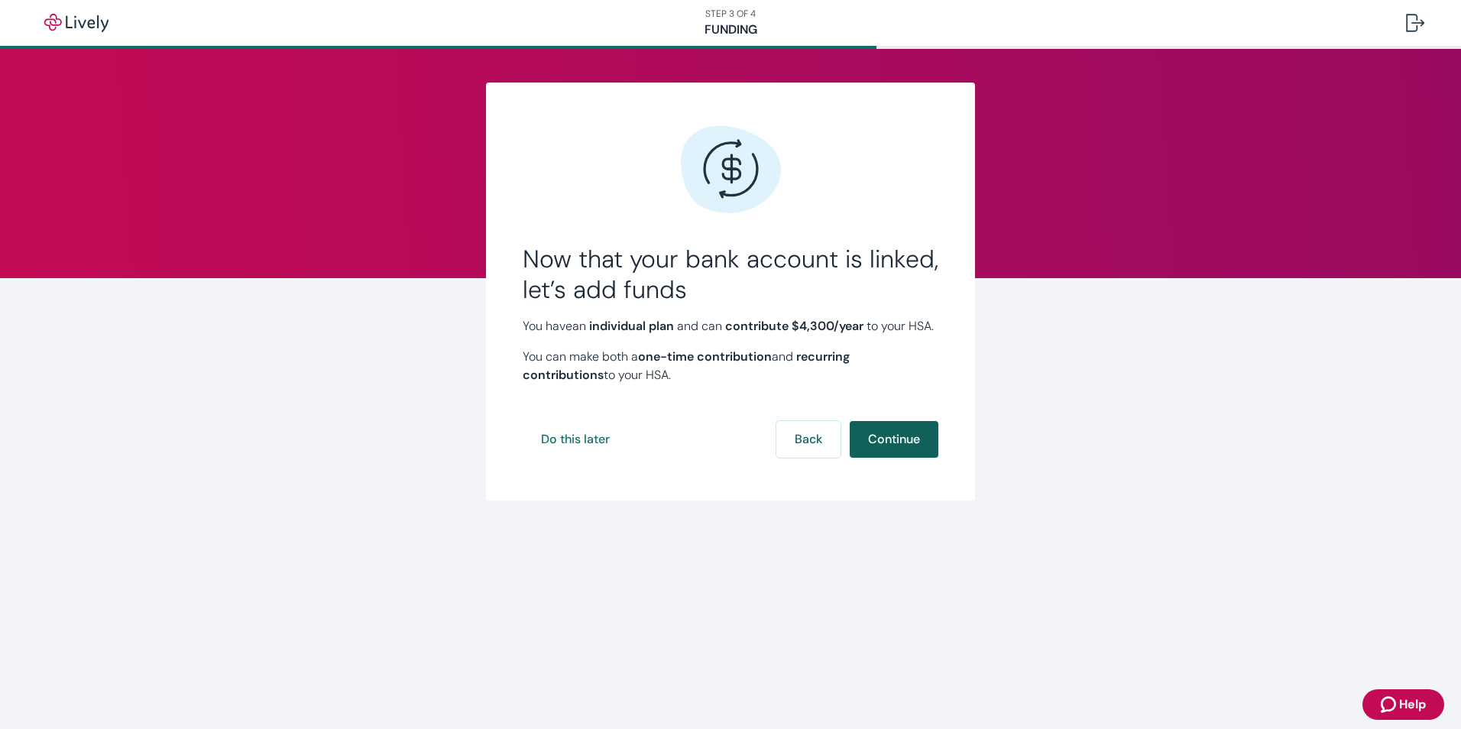
click at [920, 452] on button "Continue" at bounding box center [893, 439] width 89 height 37
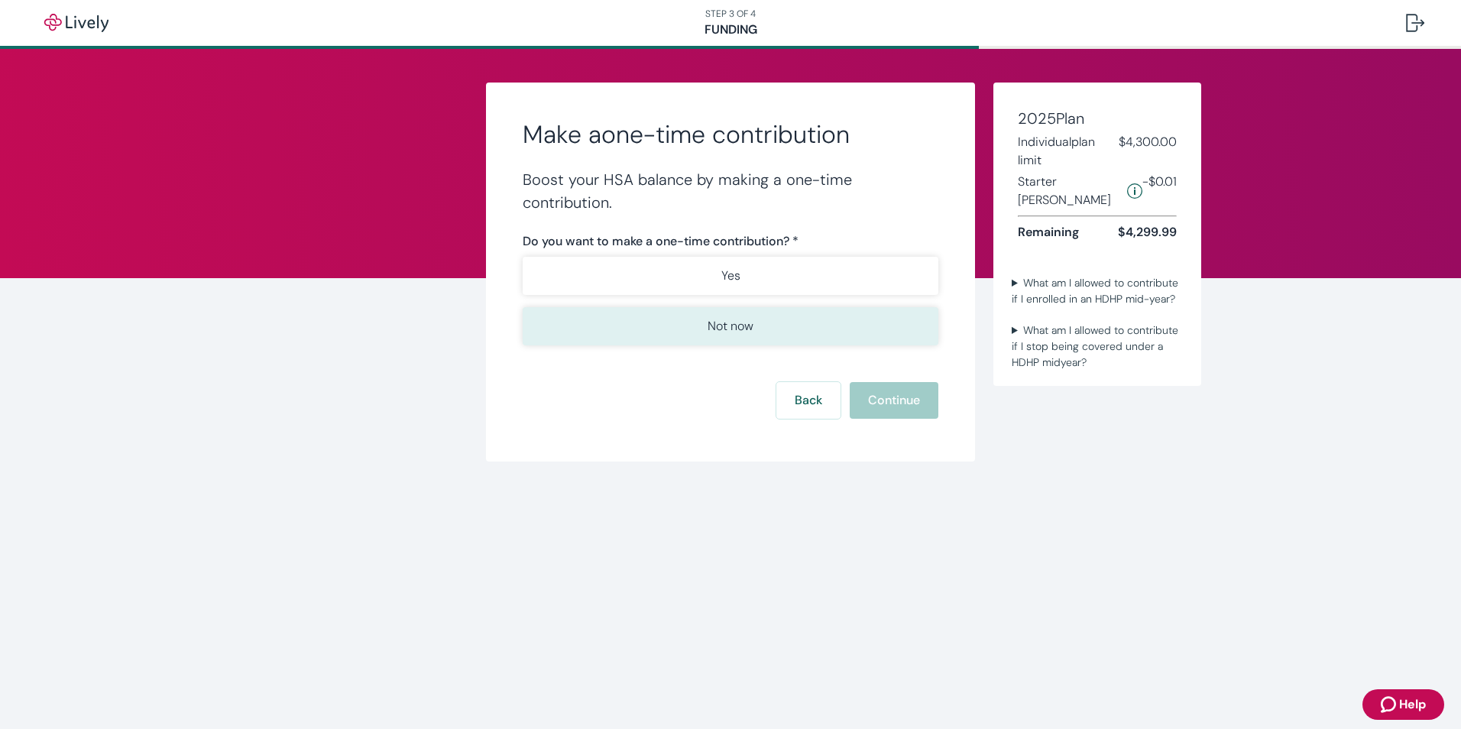
click at [793, 335] on button "Not now" at bounding box center [731, 326] width 416 height 38
click at [874, 393] on button "Continue" at bounding box center [893, 400] width 89 height 37
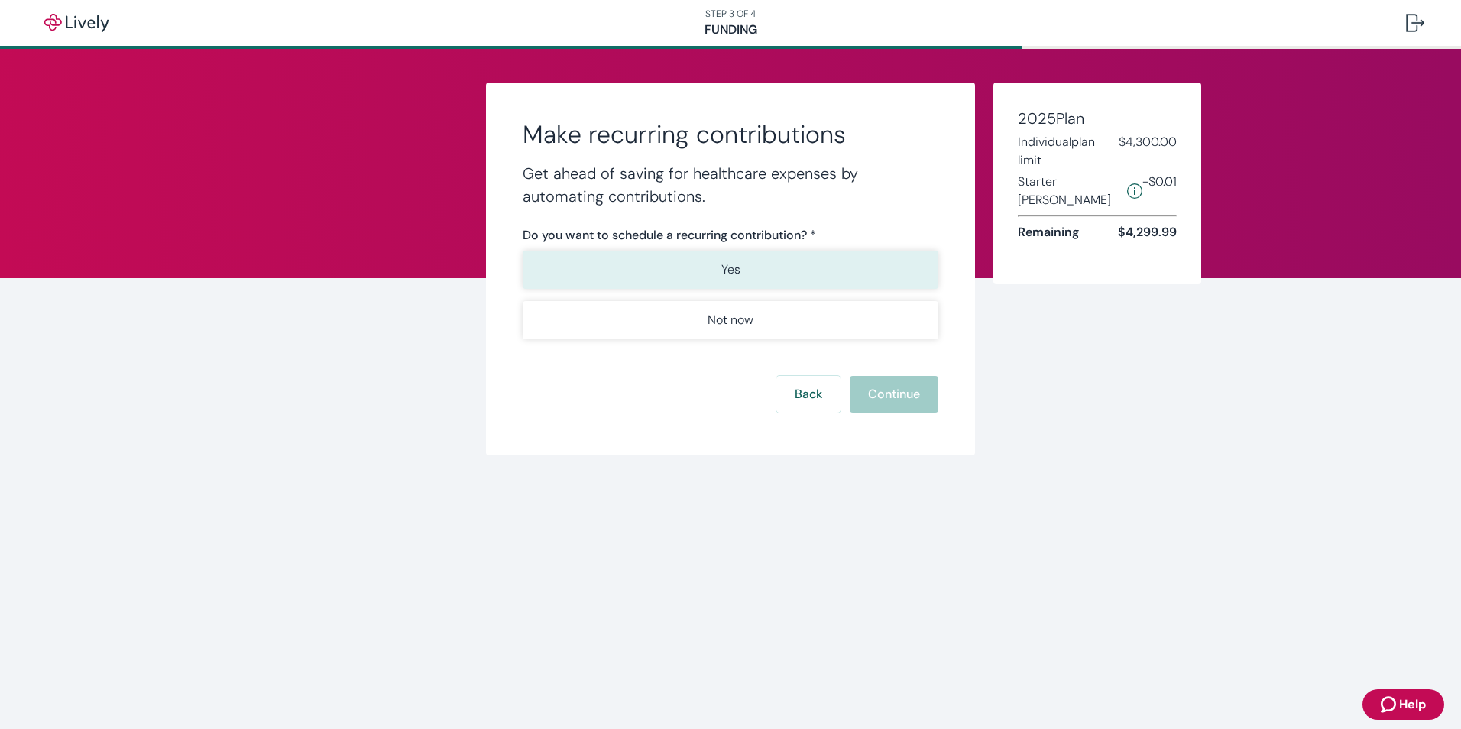
click at [855, 263] on button "Yes" at bounding box center [731, 270] width 416 height 38
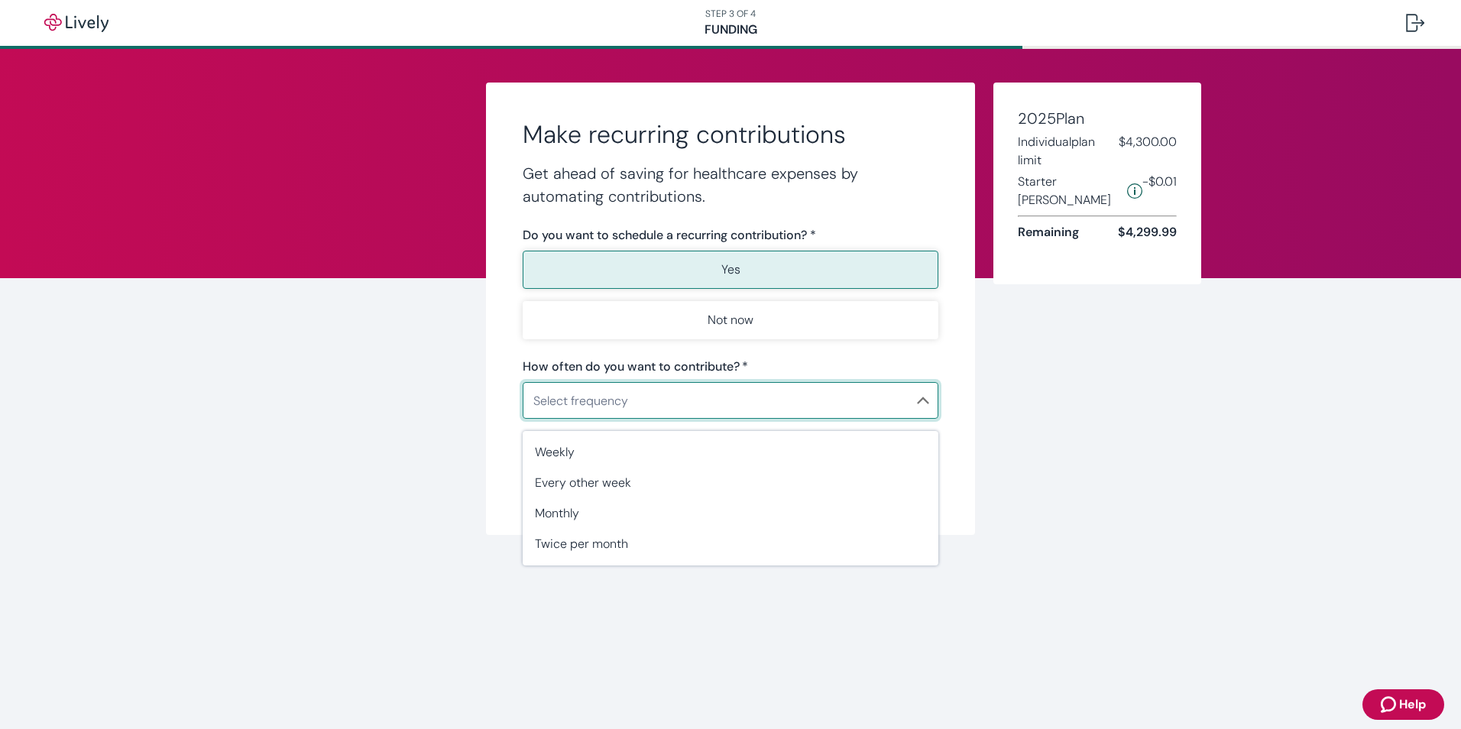
click at [772, 403] on body "STEP 3 OF 4 Funding Make recurring contributions Get ahead of saving for health…" at bounding box center [730, 364] width 1461 height 729
click at [706, 512] on span "Monthly" at bounding box center [730, 513] width 391 height 18
type input "Monthly"
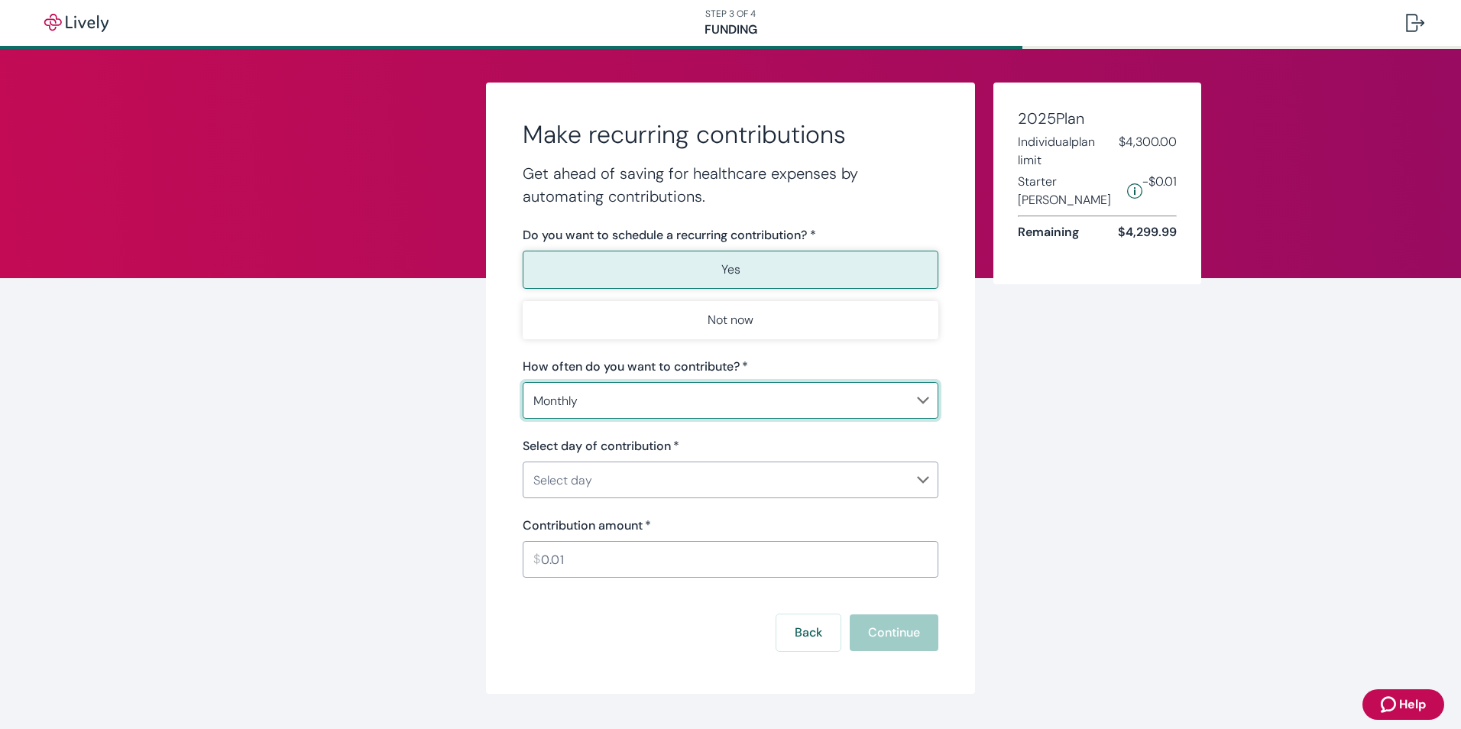
click at [684, 468] on body "STEP 3 OF 4 Funding Make recurring contributions Get ahead of saving for health…" at bounding box center [730, 364] width 1461 height 729
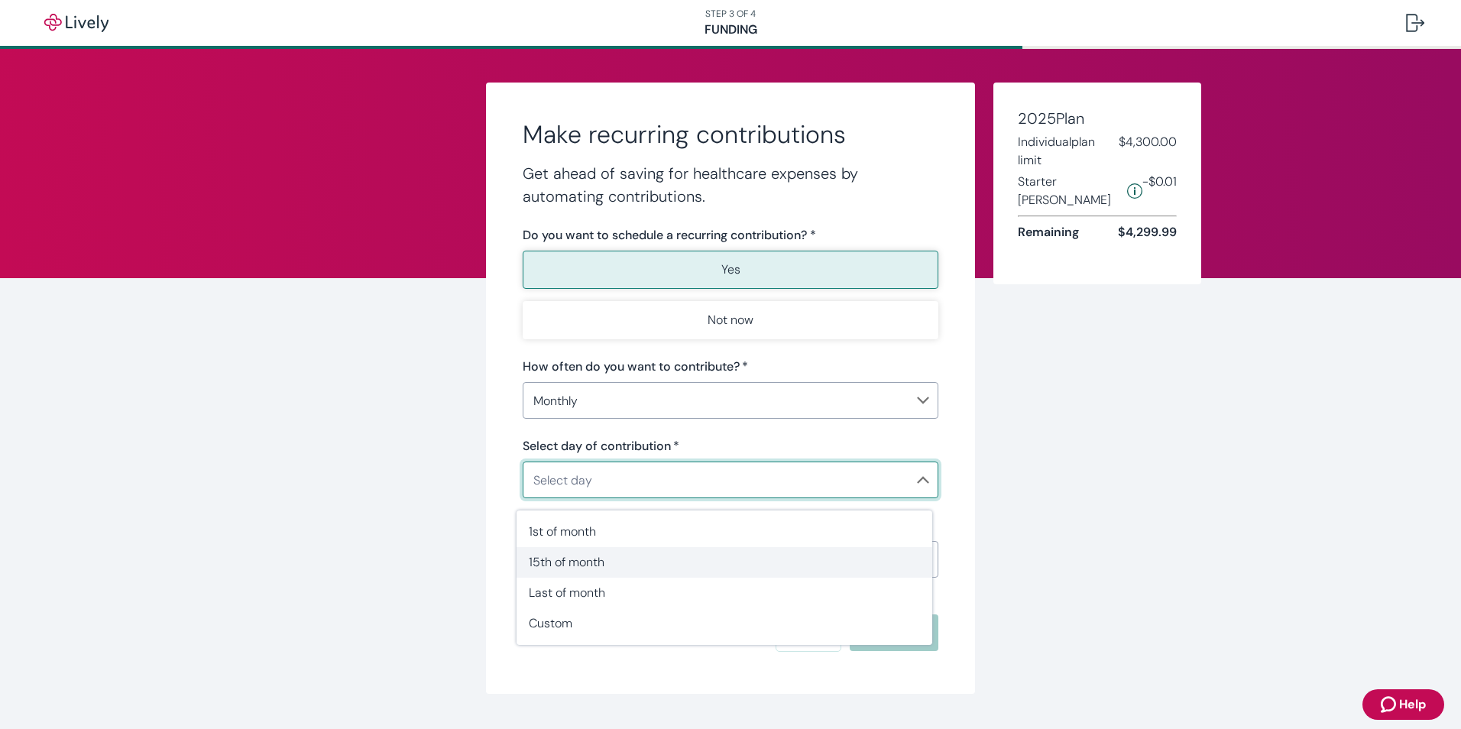
click at [621, 566] on span "15th of month" at bounding box center [724, 562] width 391 height 18
type input "Monthly15th"
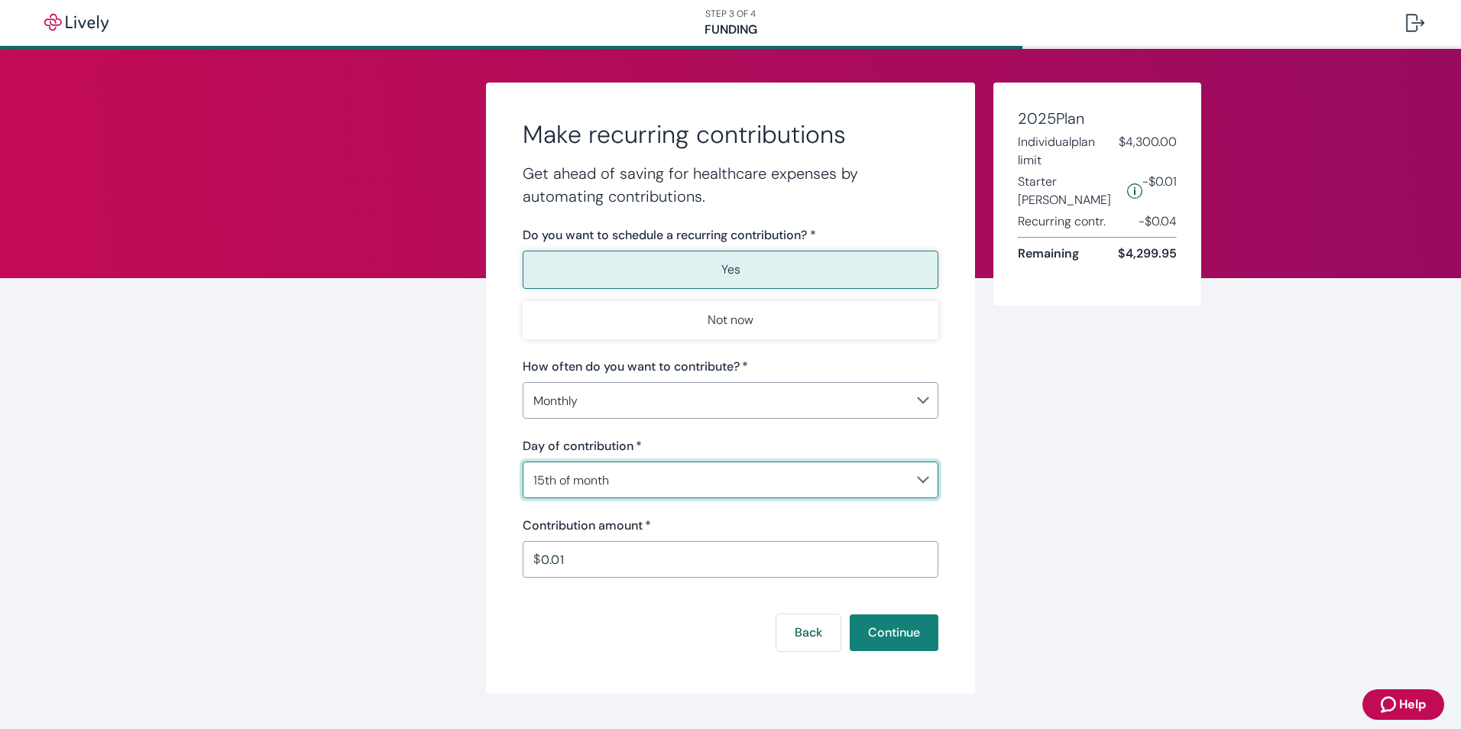
click at [621, 566] on input "0.01" at bounding box center [739, 559] width 397 height 31
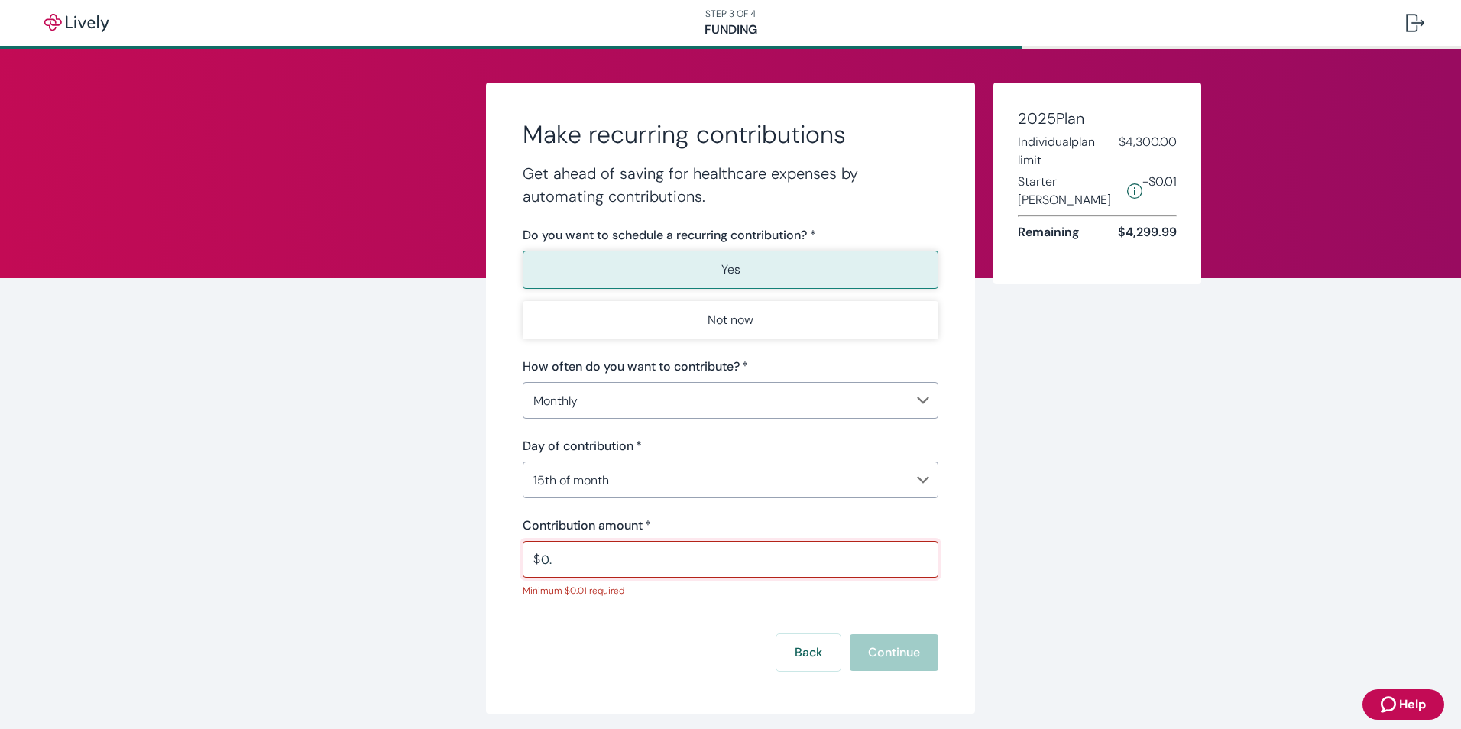
type input "0"
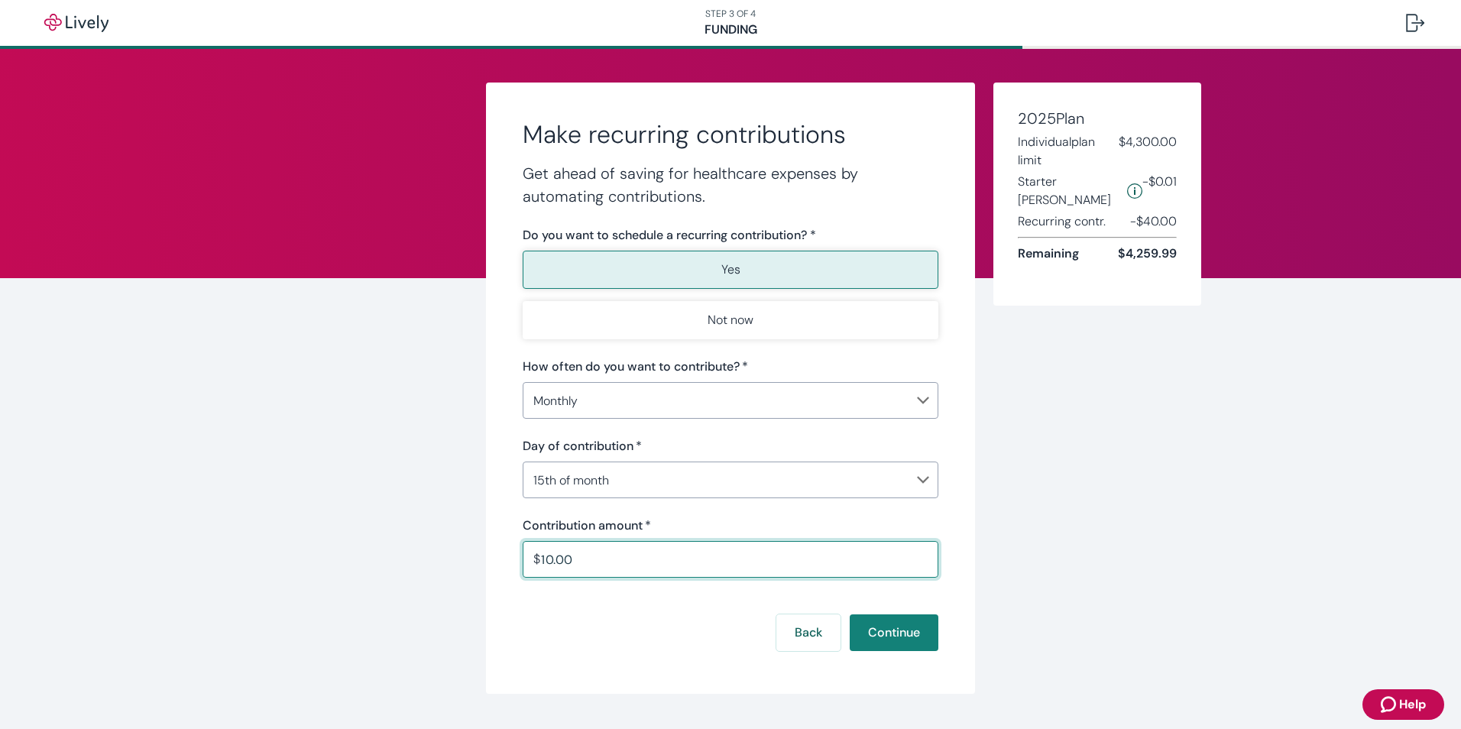
type input "10.00"
click at [597, 603] on form "Do you want to schedule a recurring contribution? * Yes Not now How often do yo…" at bounding box center [731, 438] width 416 height 425
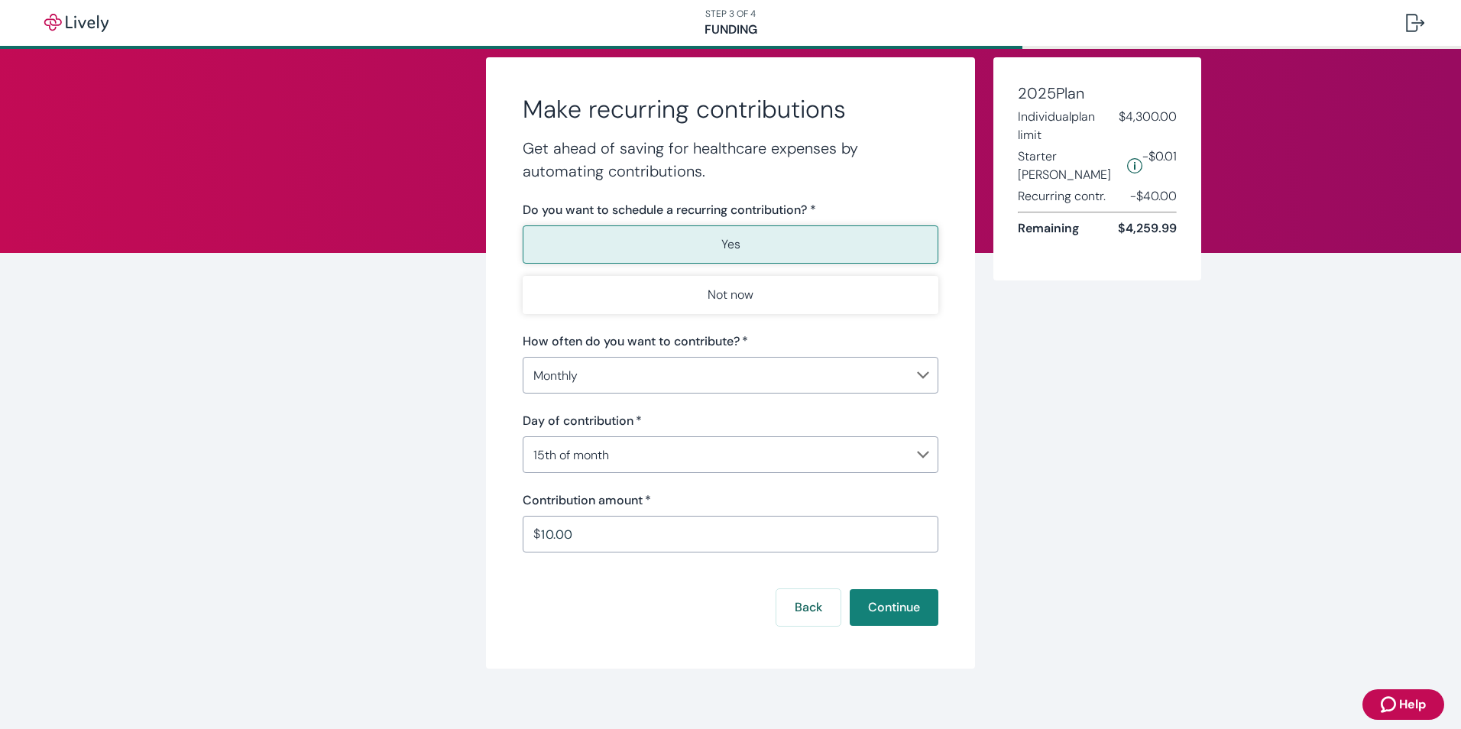
scroll to position [38, 0]
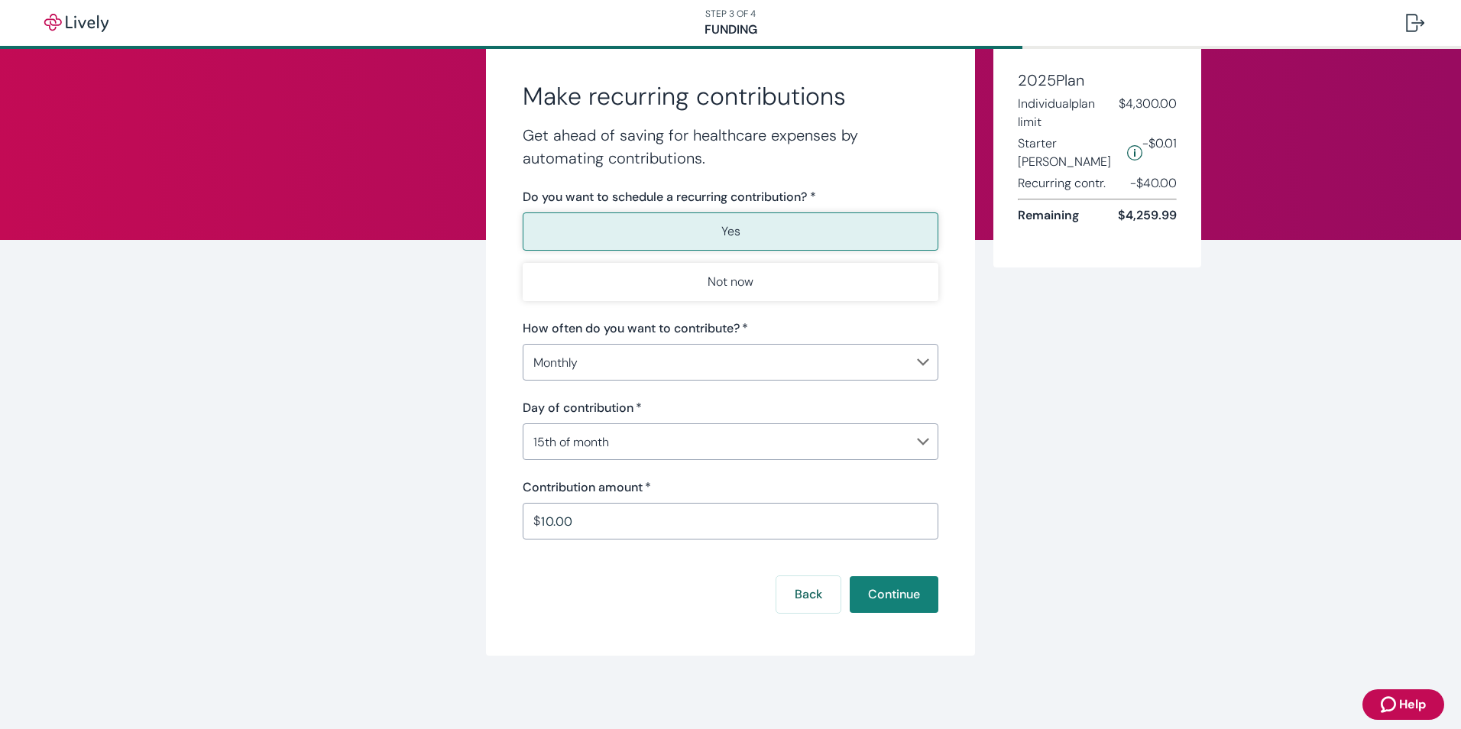
click at [695, 361] on body "STEP 3 OF 4 Funding Make recurring contributions Get ahead of saving for health…" at bounding box center [730, 364] width 1461 height 729
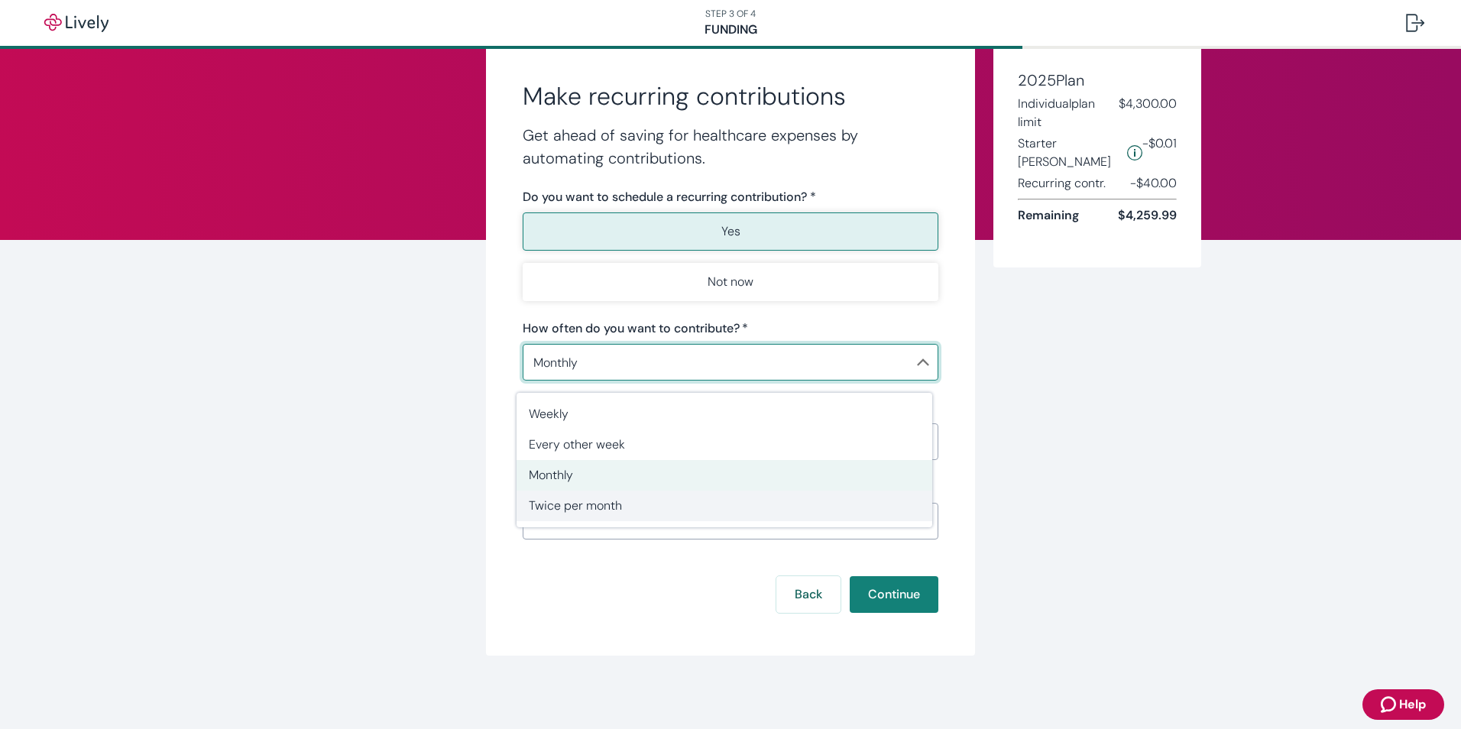
click at [660, 509] on span "Twice per month" at bounding box center [724, 506] width 391 height 18
type input "TwicePerMonth"
type input "0.01"
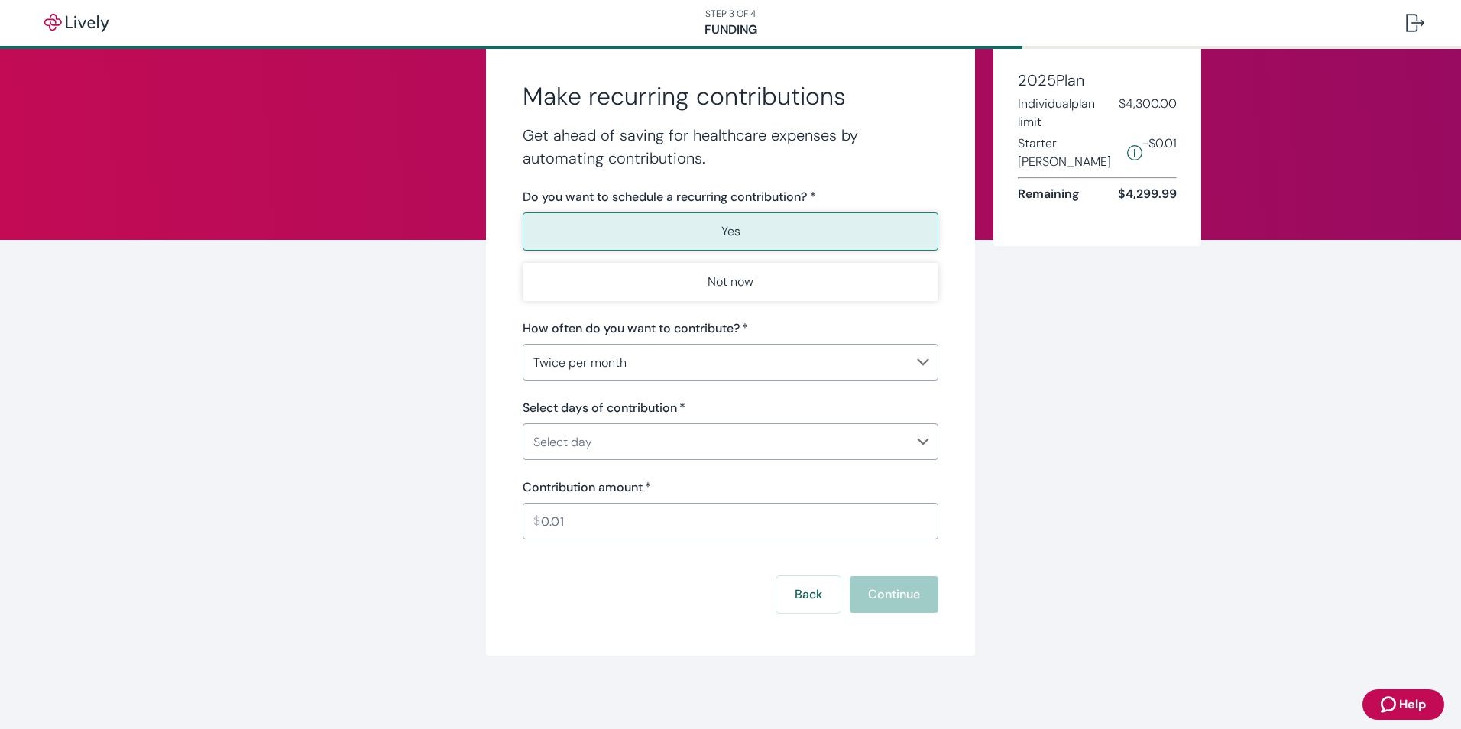
click at [602, 430] on body "STEP 3 OF 4 Funding Make recurring contributions Get ahead of saving for health…" at bounding box center [730, 364] width 1461 height 729
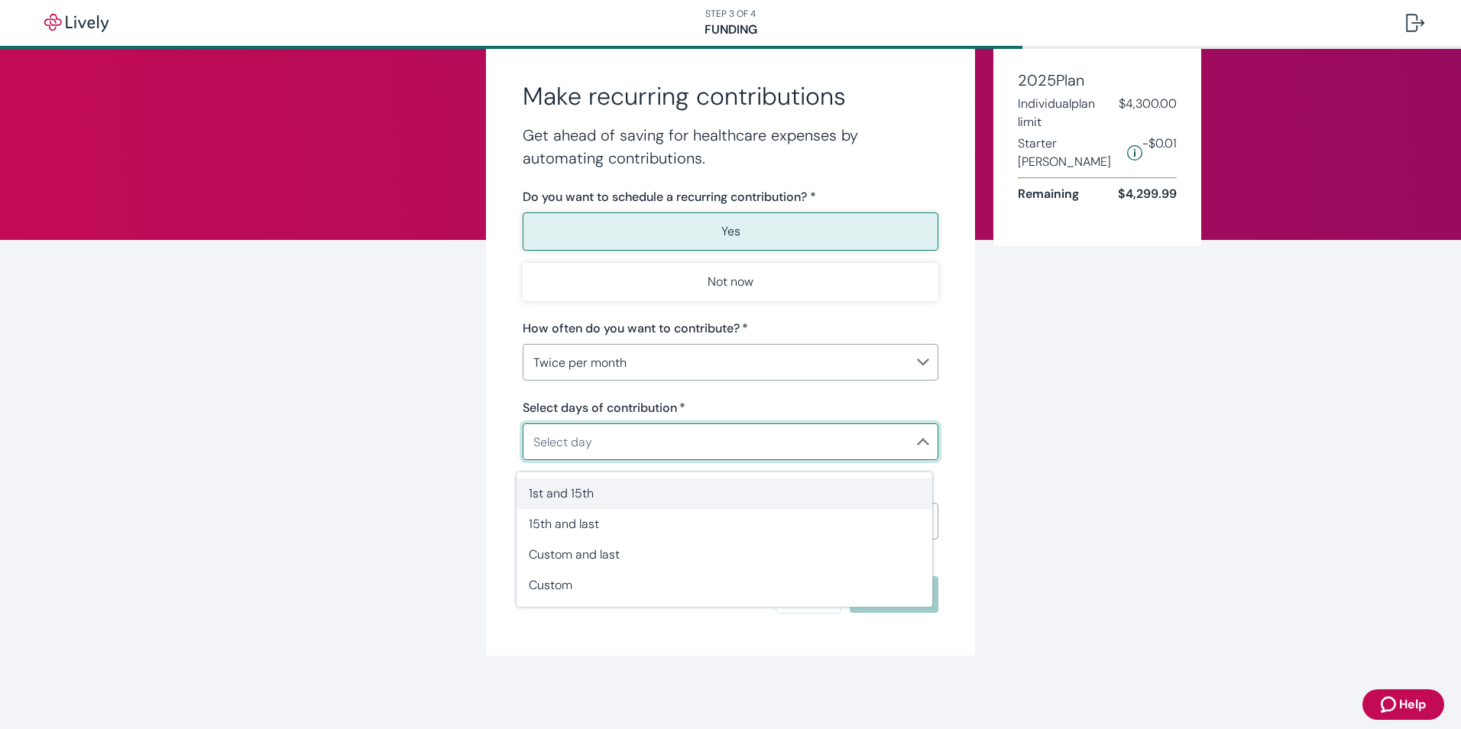
click at [571, 493] on span "1st and 15th" at bounding box center [724, 493] width 391 height 18
type input "TwicePerMonth1stAnd15th"
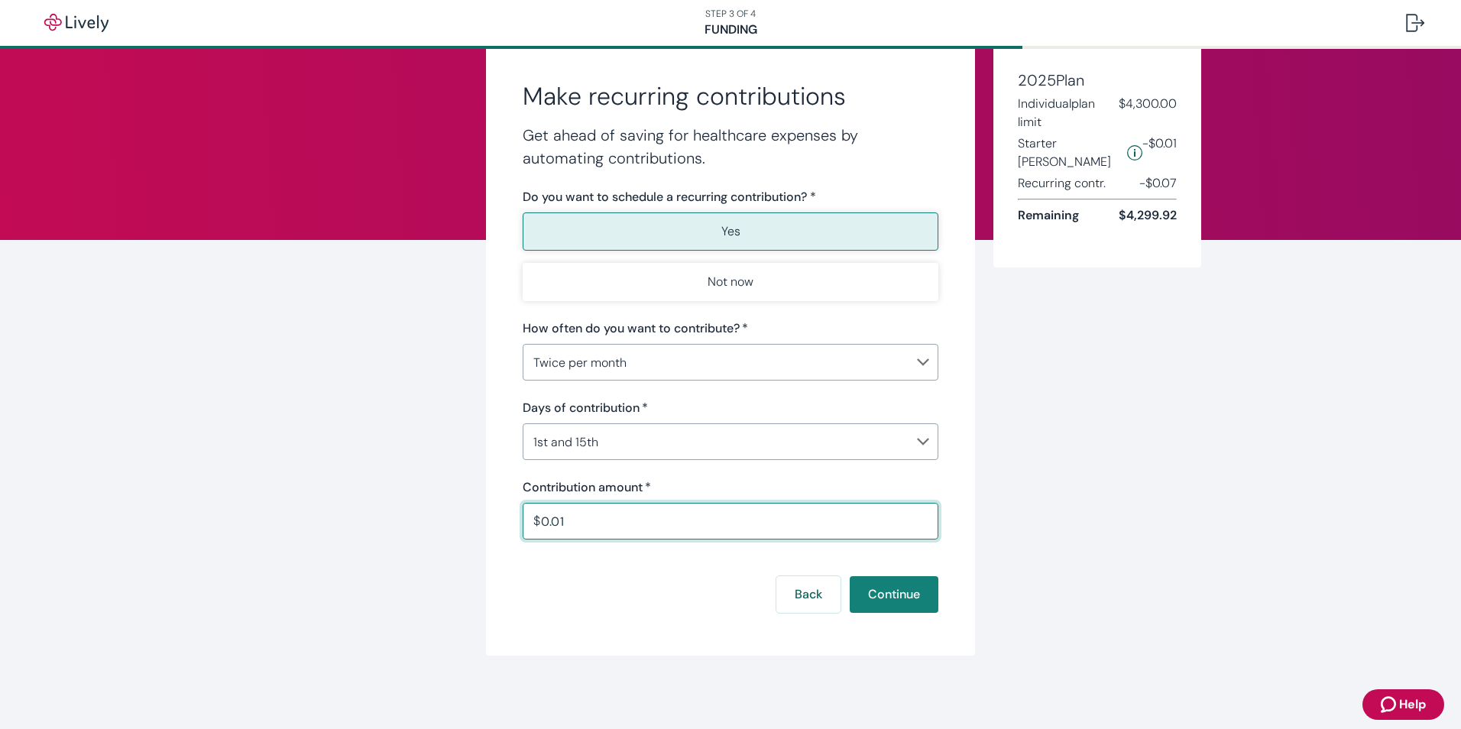
click at [581, 523] on input "0.01" at bounding box center [739, 521] width 397 height 31
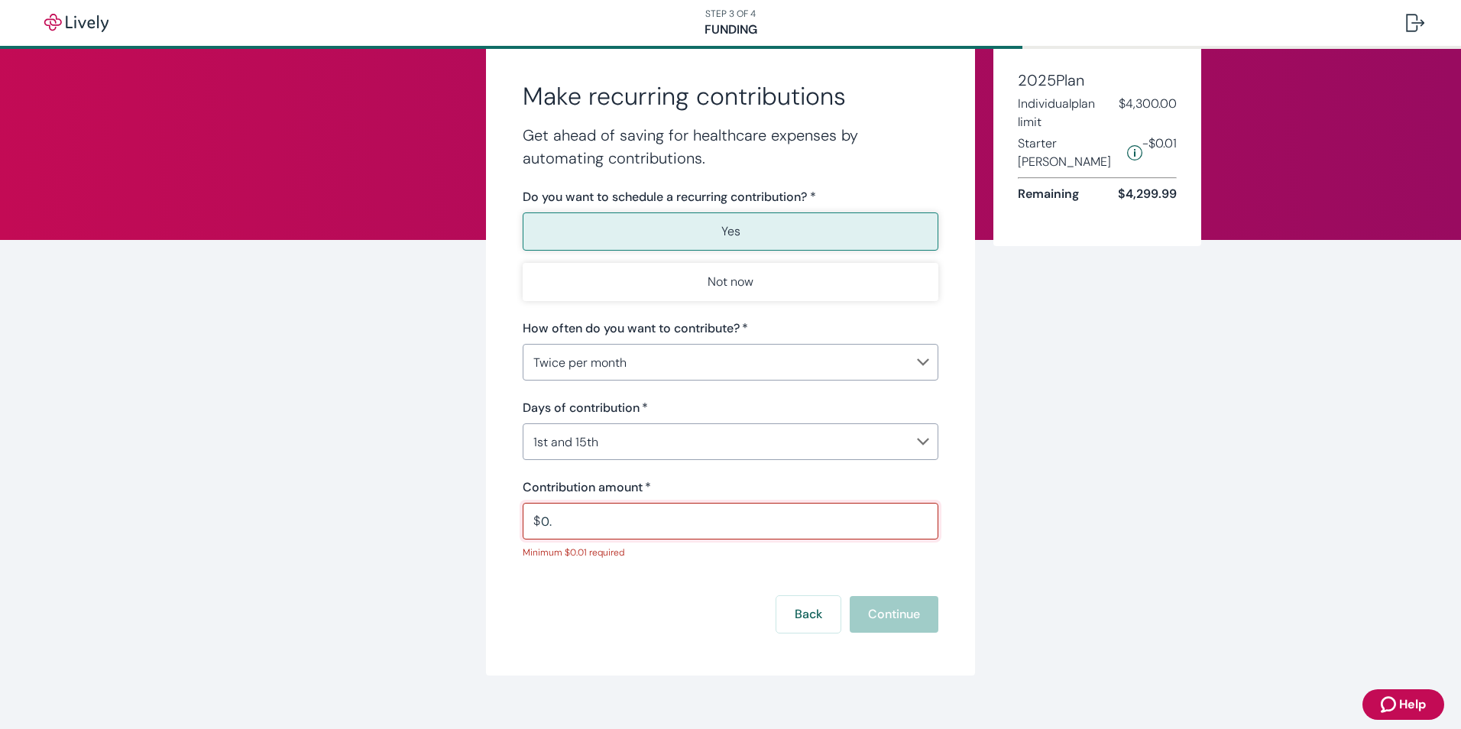
type input "0"
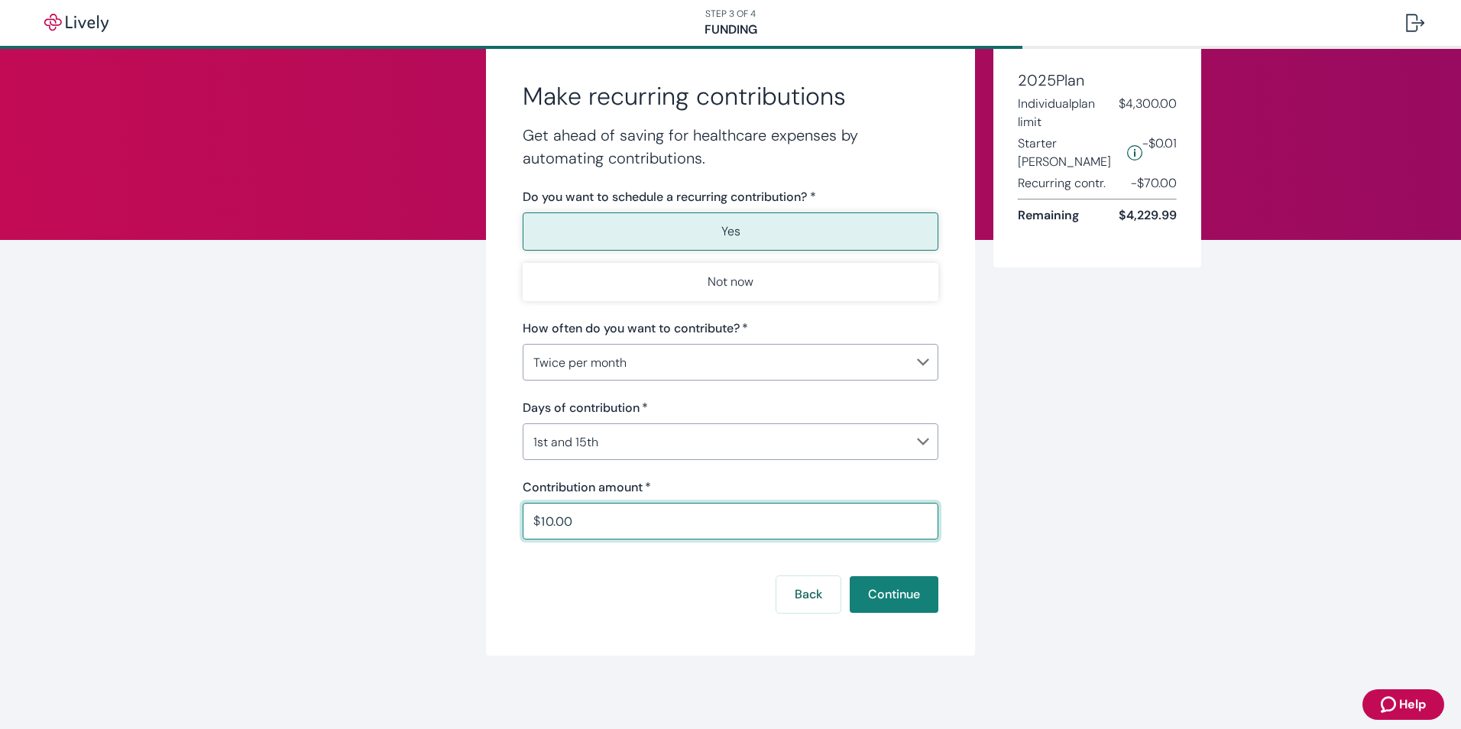
type input "10.00"
click at [555, 591] on div "Back Continue" at bounding box center [731, 594] width 416 height 37
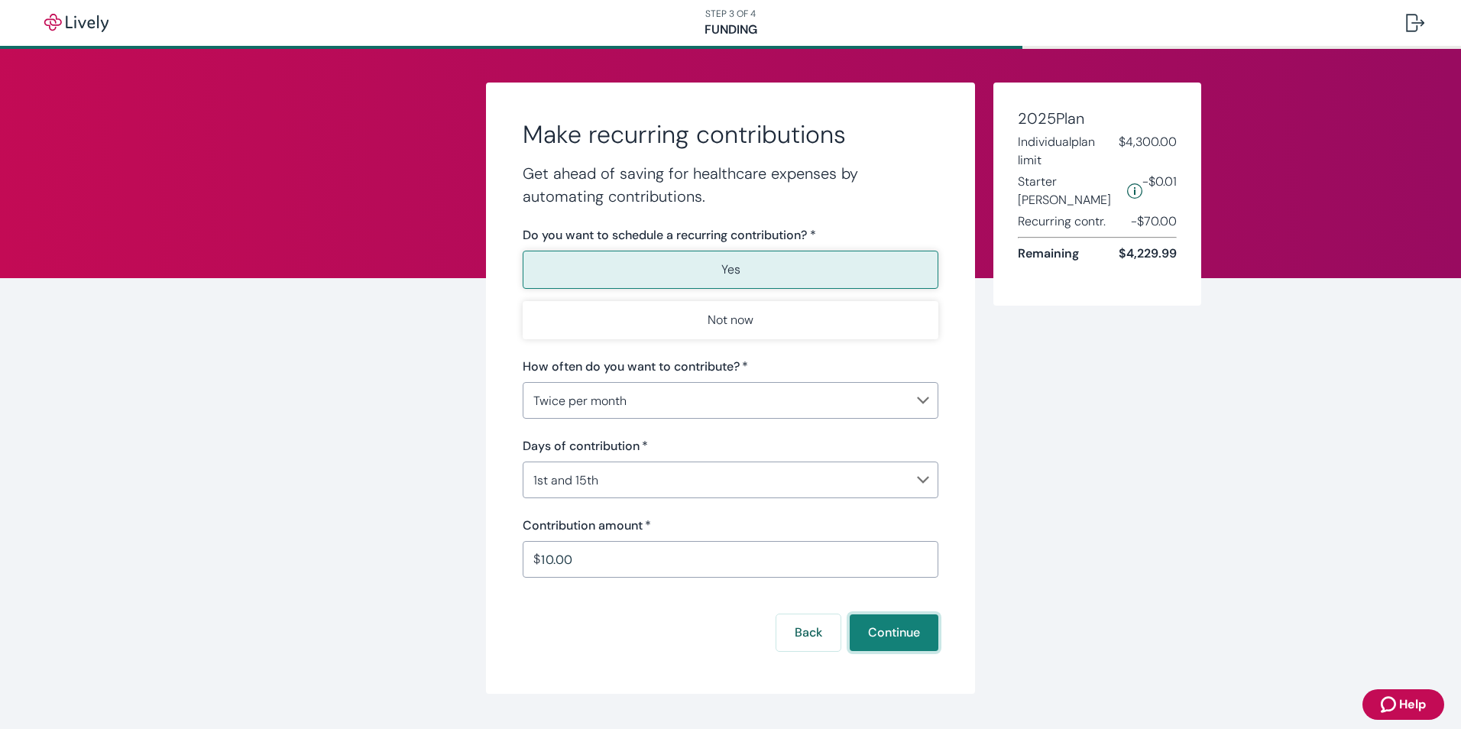
click at [904, 642] on button "Continue" at bounding box center [893, 632] width 89 height 37
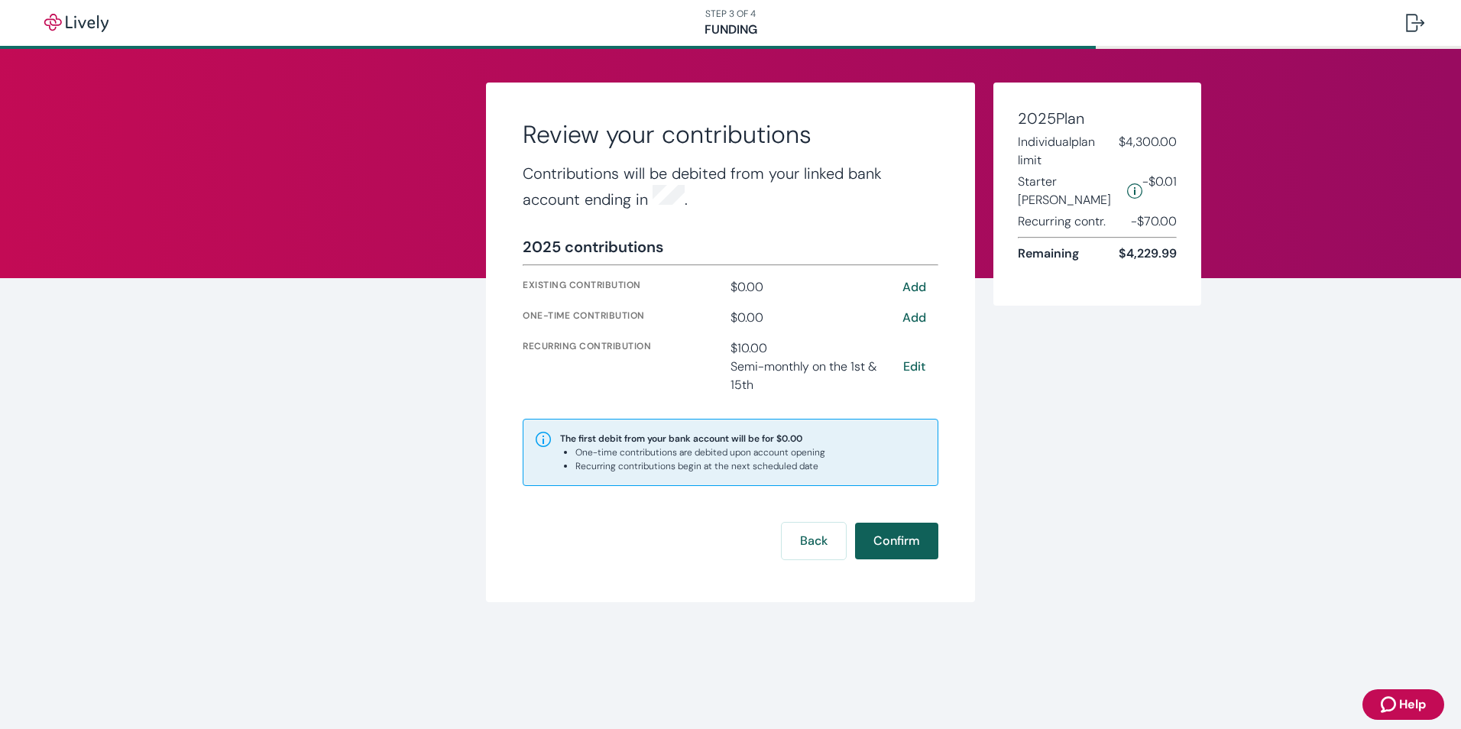
click at [894, 545] on button "Confirm" at bounding box center [896, 541] width 83 height 37
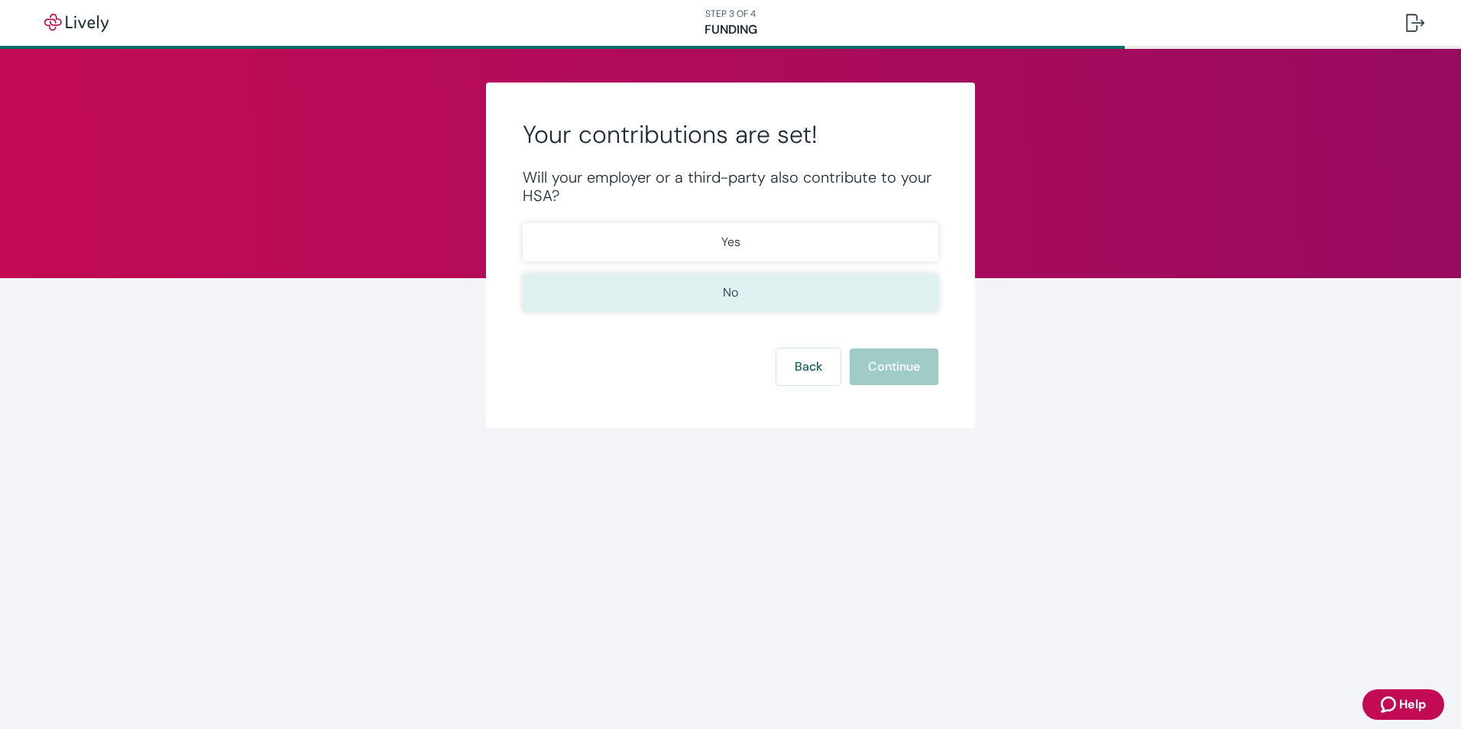
click at [670, 289] on button "No" at bounding box center [731, 292] width 416 height 38
click at [895, 371] on button "Continue" at bounding box center [893, 366] width 89 height 37
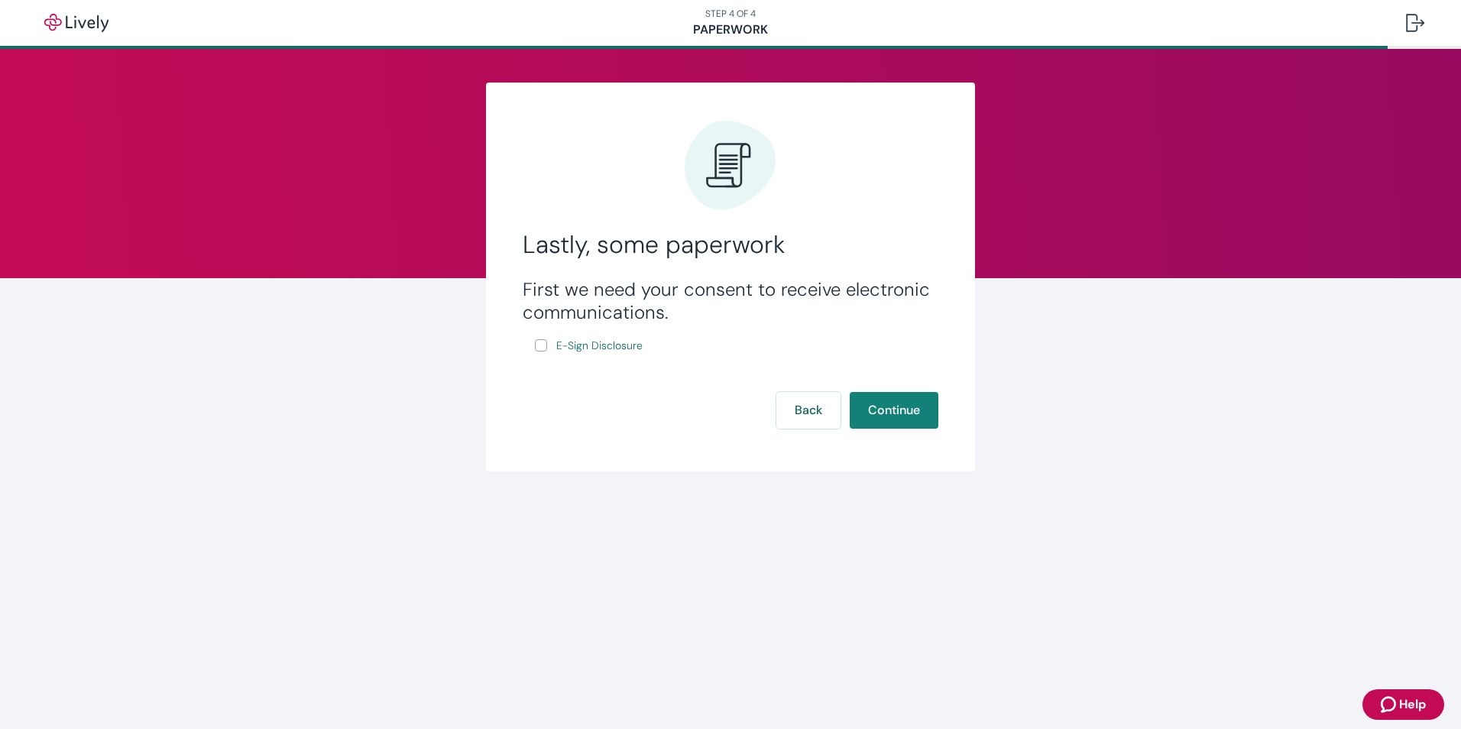
click at [543, 347] on input "E-Sign Disclosure" at bounding box center [541, 345] width 12 height 12
checkbox input "true"
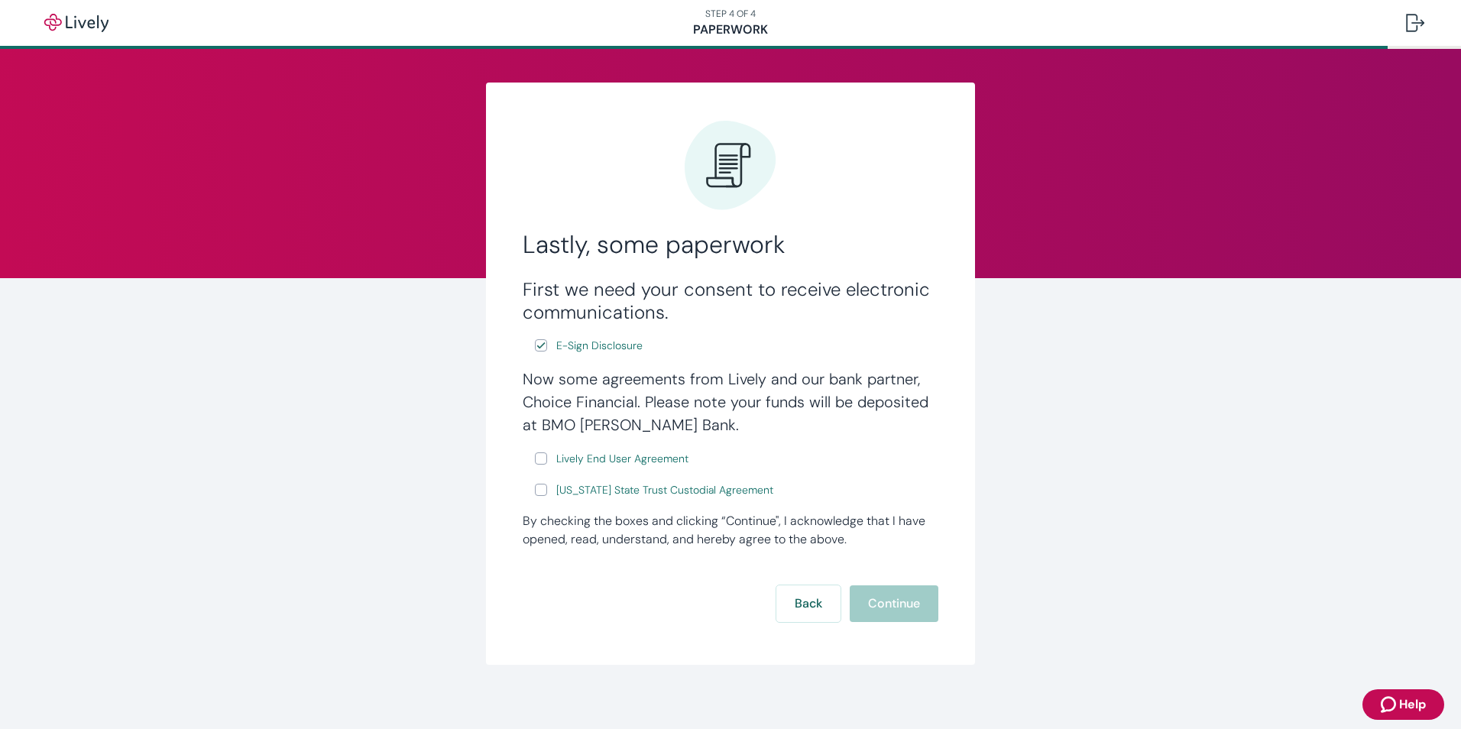
click at [535, 454] on input "Lively End User Agreement" at bounding box center [541, 458] width 12 height 12
checkbox input "true"
click at [536, 490] on input "[US_STATE] State Trust Custodial Agreement" at bounding box center [541, 490] width 12 height 12
checkbox input "true"
click at [865, 606] on button "Continue" at bounding box center [893, 603] width 89 height 37
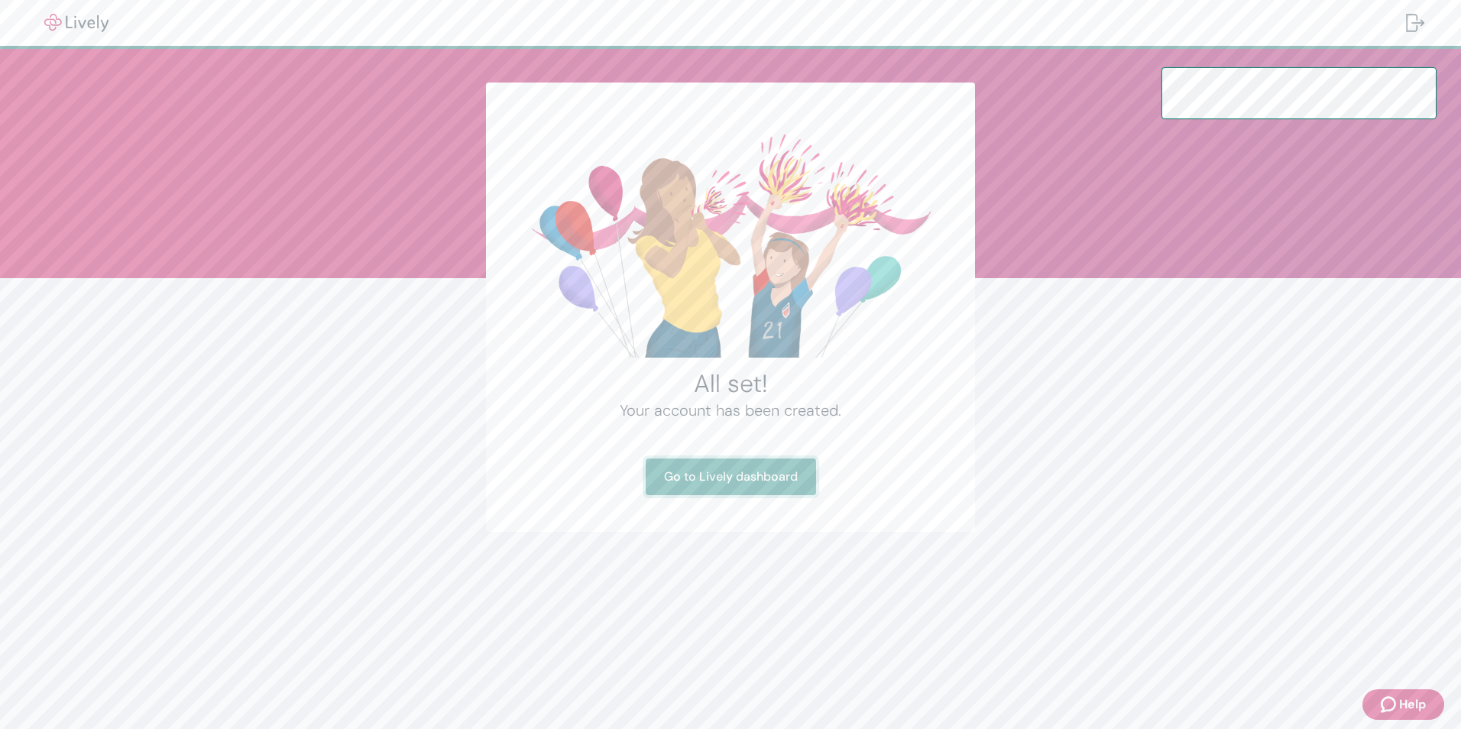
click at [738, 473] on link "Go to Lively dashboard" at bounding box center [730, 476] width 170 height 37
